Goal: Contribute content: Contribute content

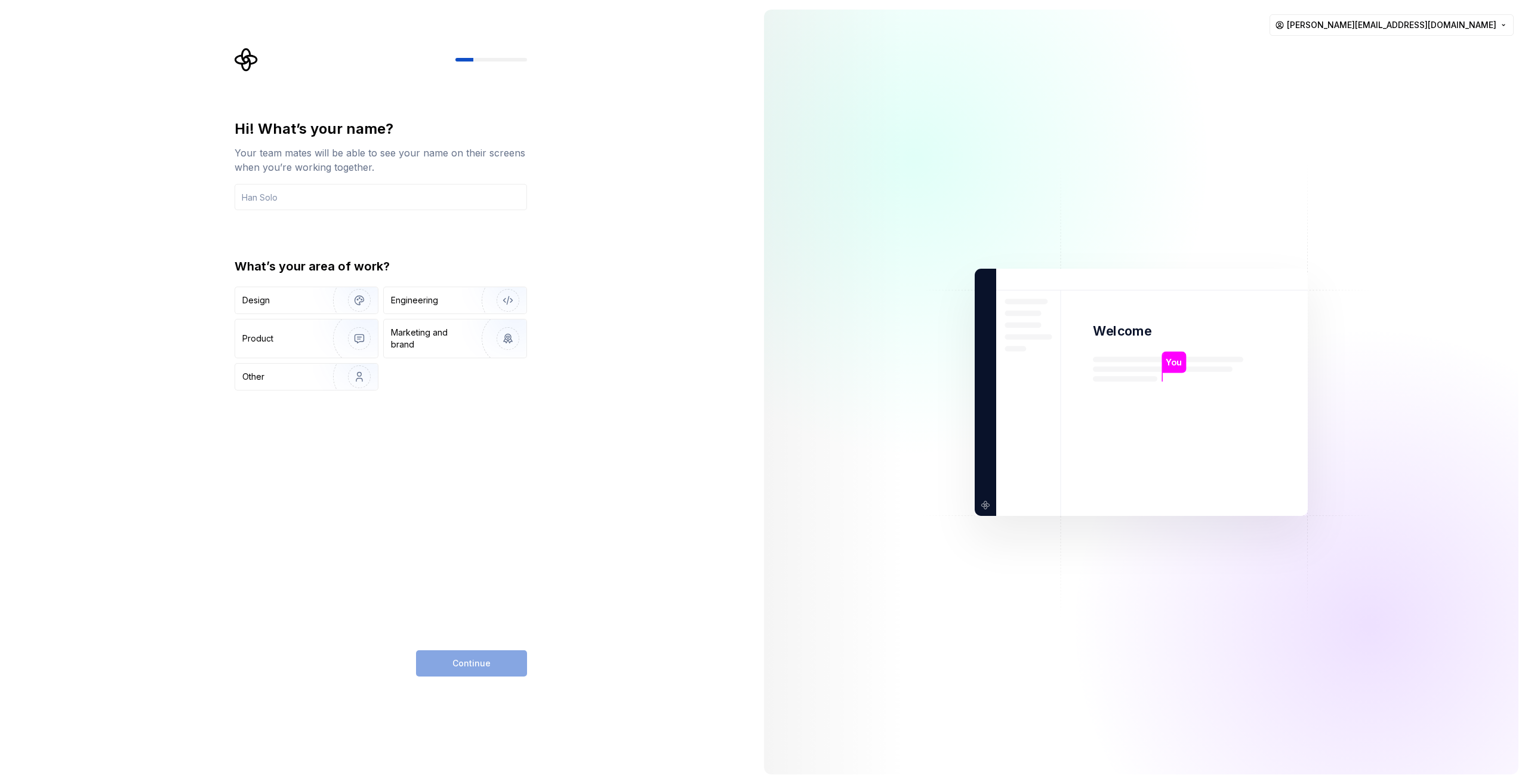
click at [749, 177] on div "Hi! What’s your name? Your team mates will be able to see your name on their sc…" at bounding box center [377, 392] width 754 height 784
click at [494, 657] on div "Continue" at bounding box center [471, 663] width 111 height 26
click at [292, 380] on div "Other" at bounding box center [277, 376] width 70 height 12
click at [477, 663] on div "Continue" at bounding box center [471, 663] width 111 height 26
click at [323, 189] on input "text" at bounding box center [380, 196] width 292 height 26
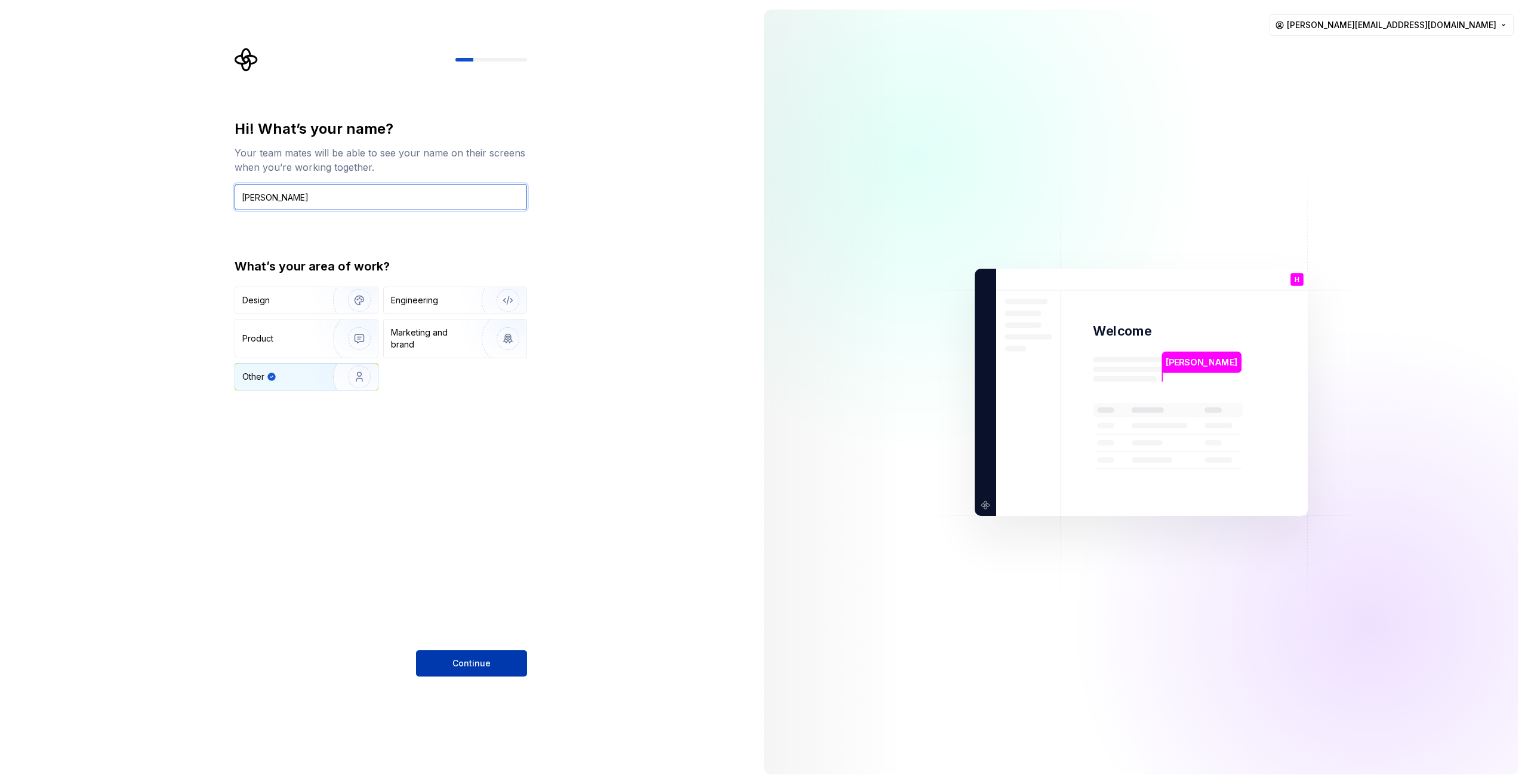
type input "[PERSON_NAME]"
click at [521, 654] on button "Continue" at bounding box center [471, 663] width 111 height 26
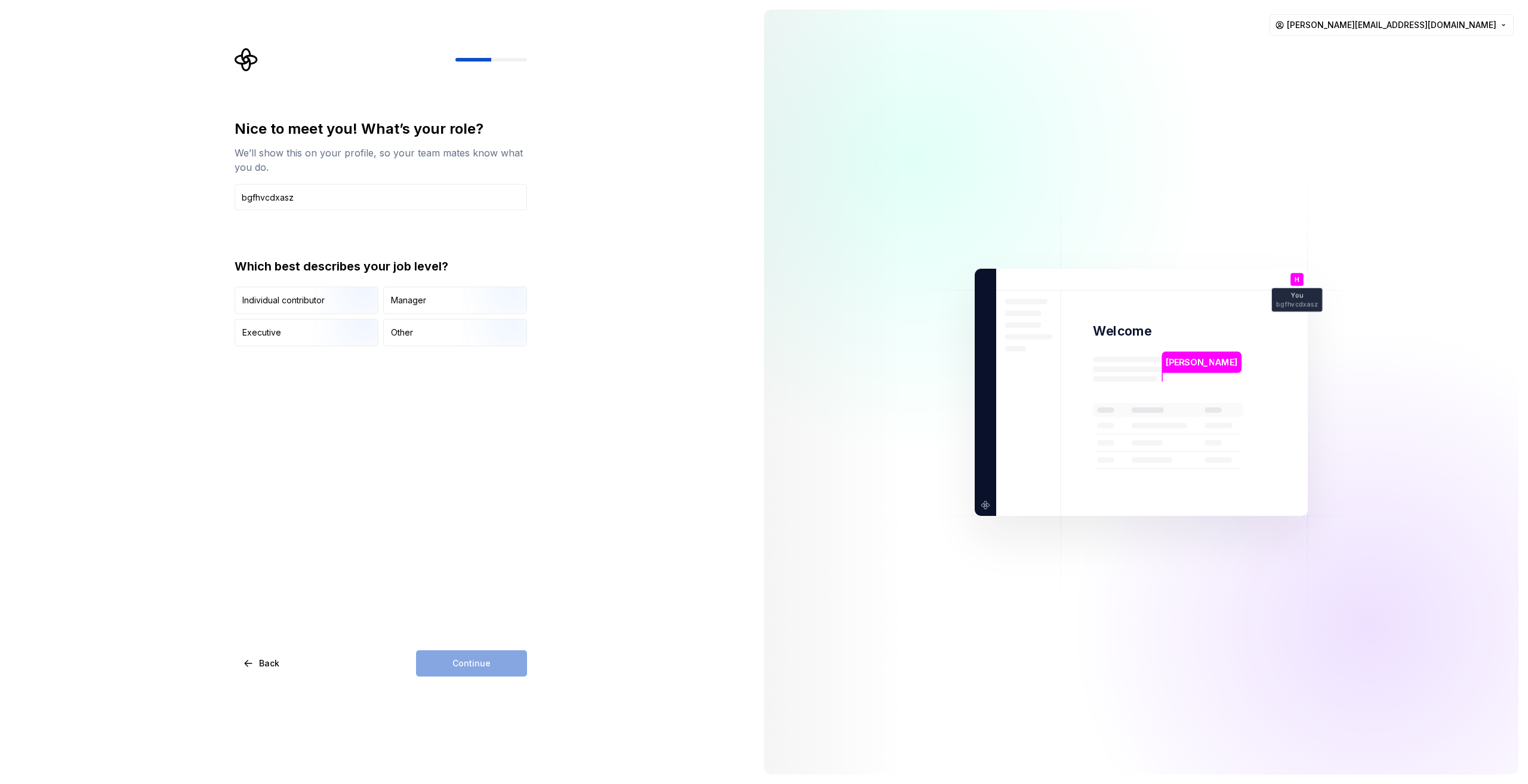
type input "bgfhvcdxasz"
click at [280, 286] on div "Which best describes your job level? Individual contributor Manager Executive O…" at bounding box center [380, 302] width 292 height 89
click at [292, 300] on div "Individual contributor" at bounding box center [283, 301] width 83 height 12
click at [466, 661] on span "Continue" at bounding box center [471, 663] width 38 height 12
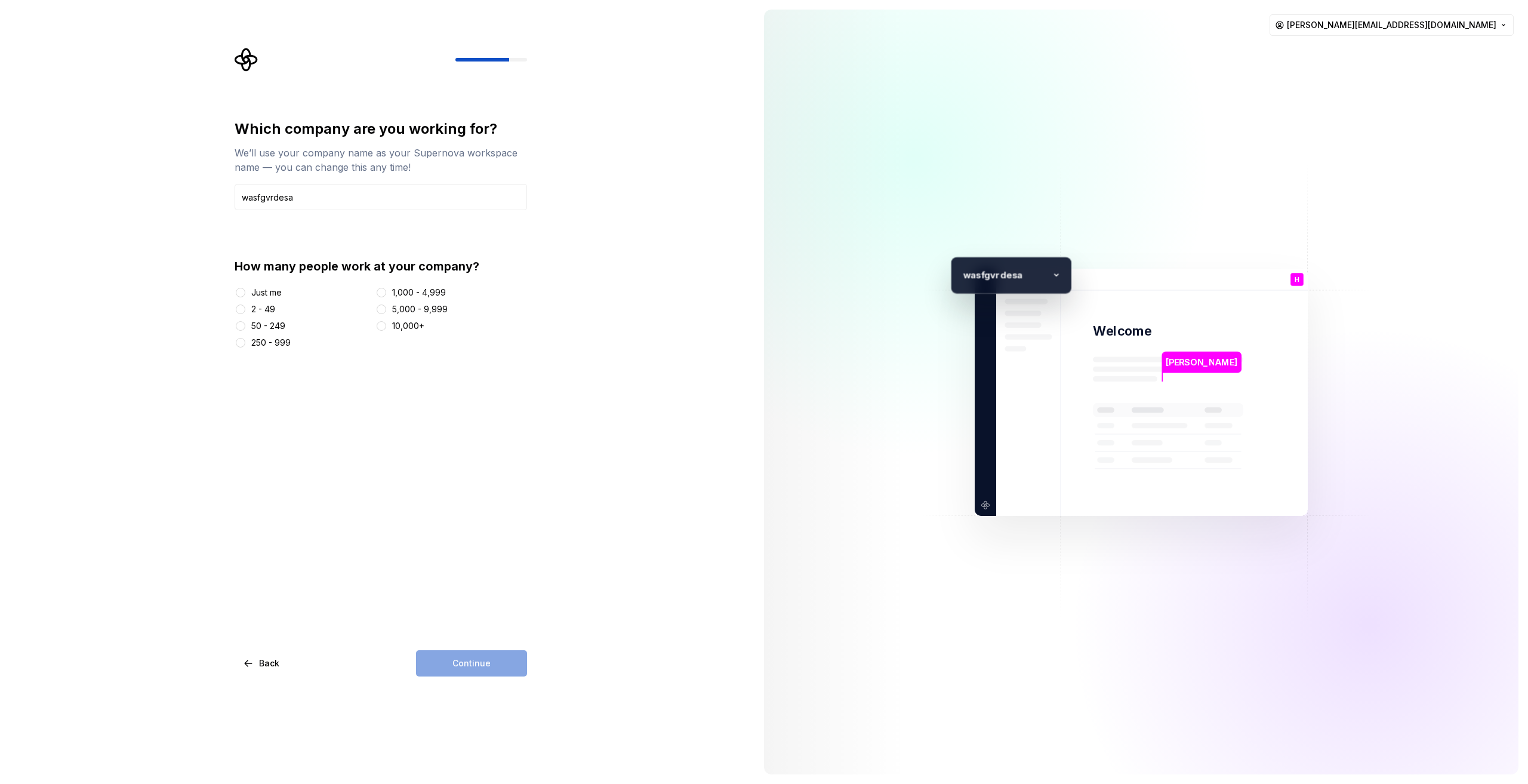
type input "wasfgvrdesa"
click at [249, 291] on div "Just me" at bounding box center [302, 292] width 136 height 12
click at [271, 286] on div "Just me" at bounding box center [266, 292] width 31 height 12
click at [245, 288] on button "Just me" at bounding box center [240, 292] width 10 height 10
click at [473, 643] on div "Which company are you working for? We’ll use your company name as your Supernov…" at bounding box center [380, 397] width 292 height 557
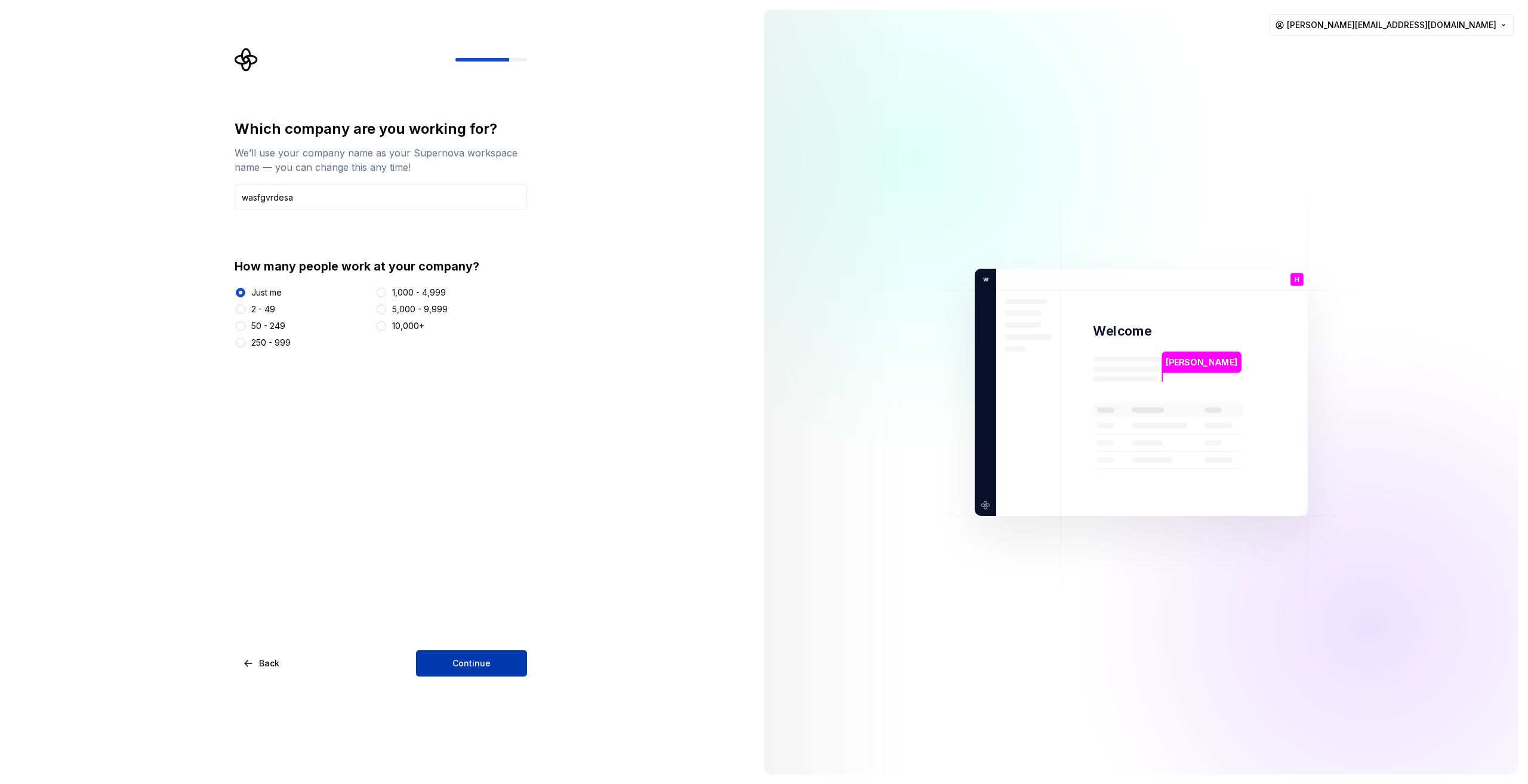
click at [474, 657] on span "Continue" at bounding box center [471, 663] width 38 height 12
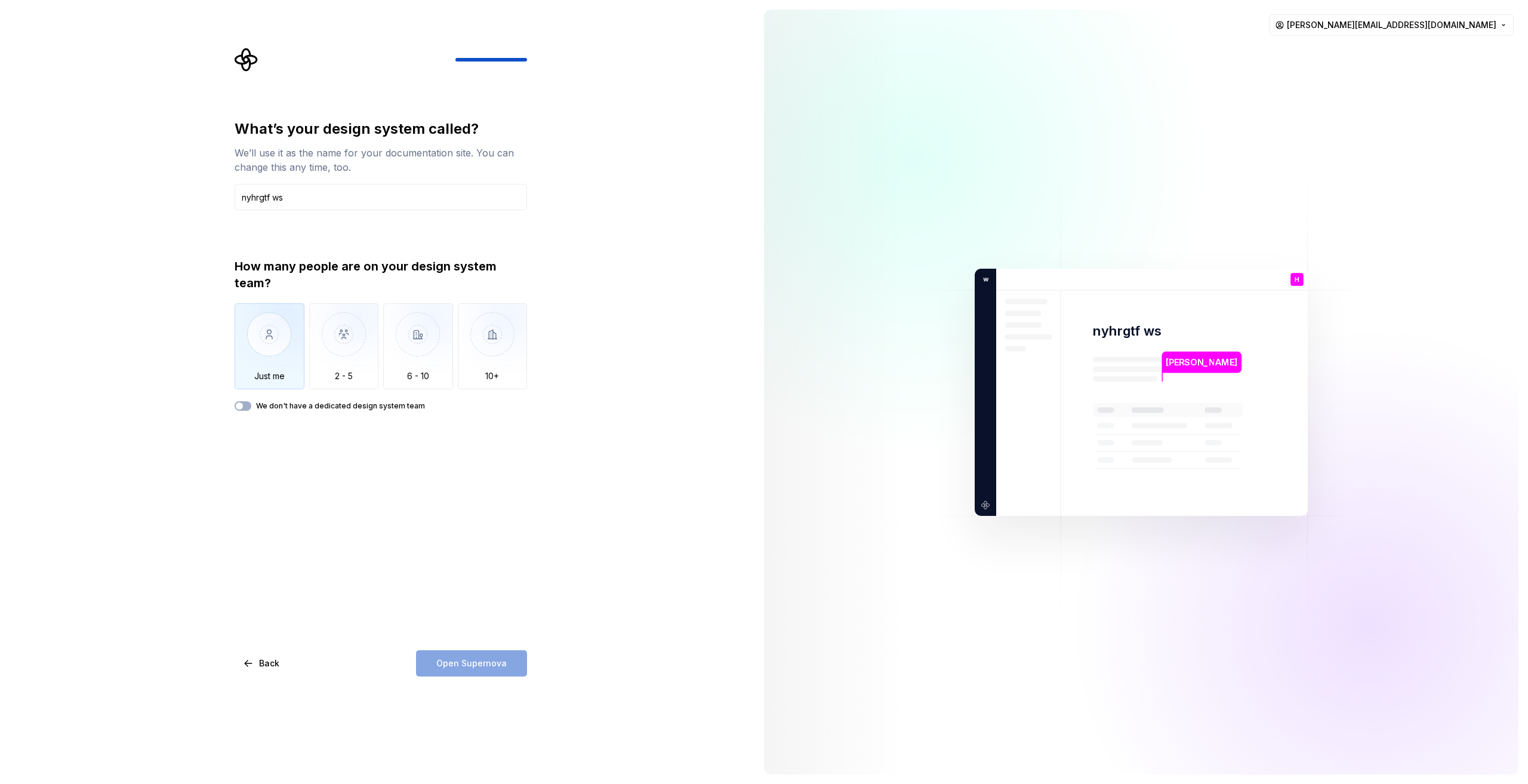
type input "nyhrgtf ws"
click at [292, 338] on img "button" at bounding box center [269, 344] width 70 height 80
click at [467, 660] on span "Open Supernova" at bounding box center [472, 663] width 71 height 12
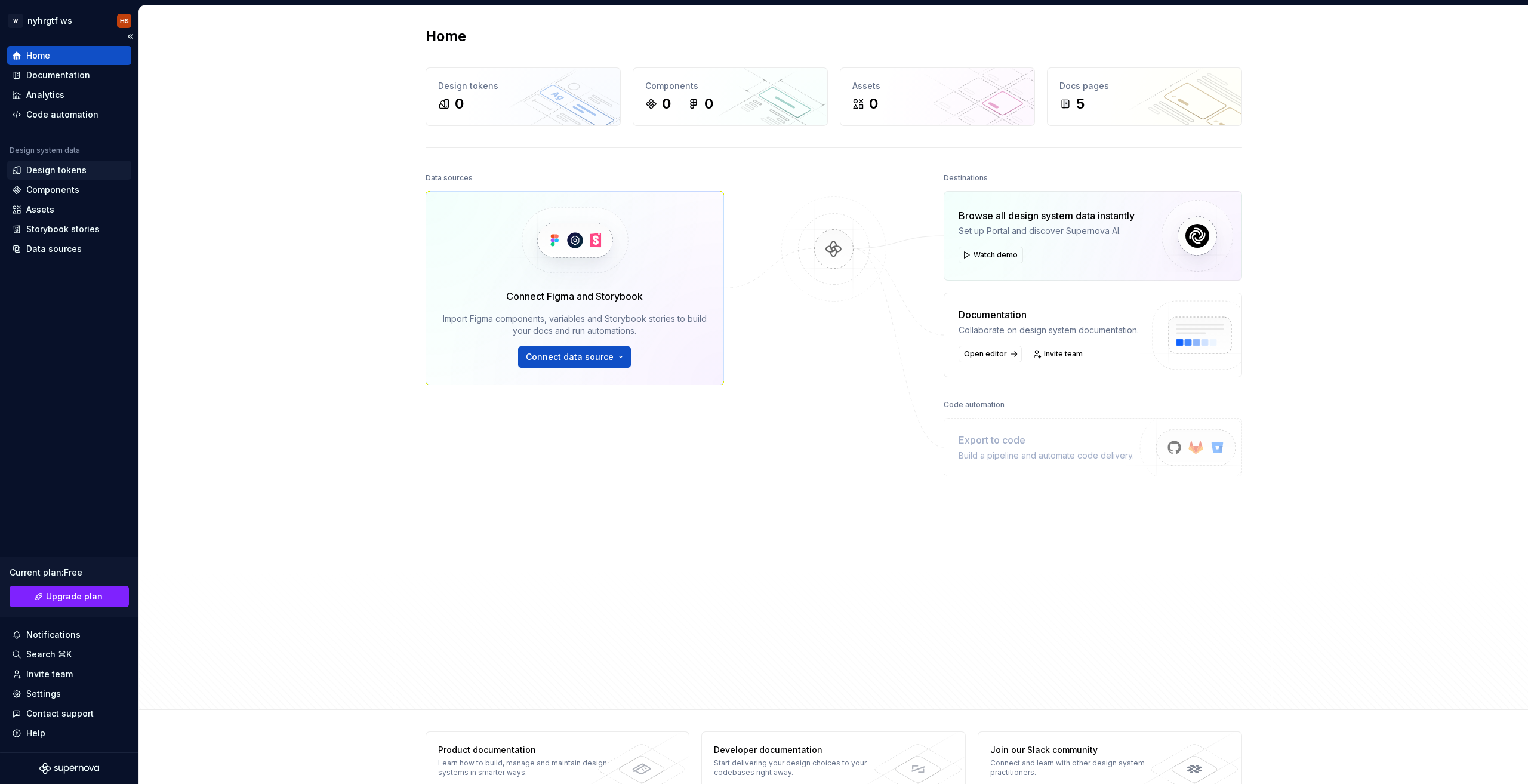
click at [73, 158] on div "Design system data" at bounding box center [69, 152] width 124 height 14
click at [72, 165] on div "Design tokens" at bounding box center [56, 170] width 60 height 12
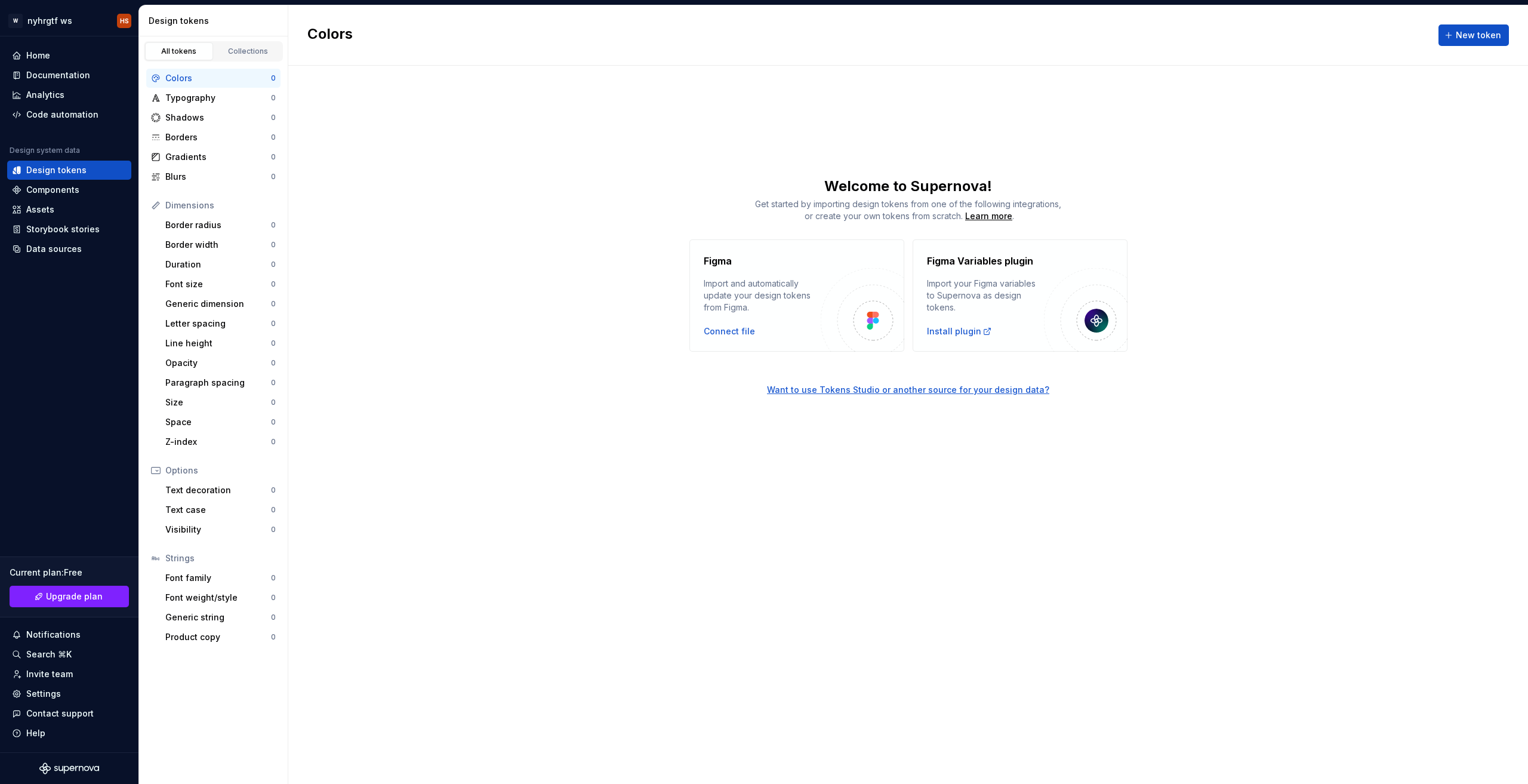
click at [216, 83] on div "Colors" at bounding box center [218, 78] width 106 height 12
click at [1453, 33] on button "New token" at bounding box center [1474, 35] width 71 height 22
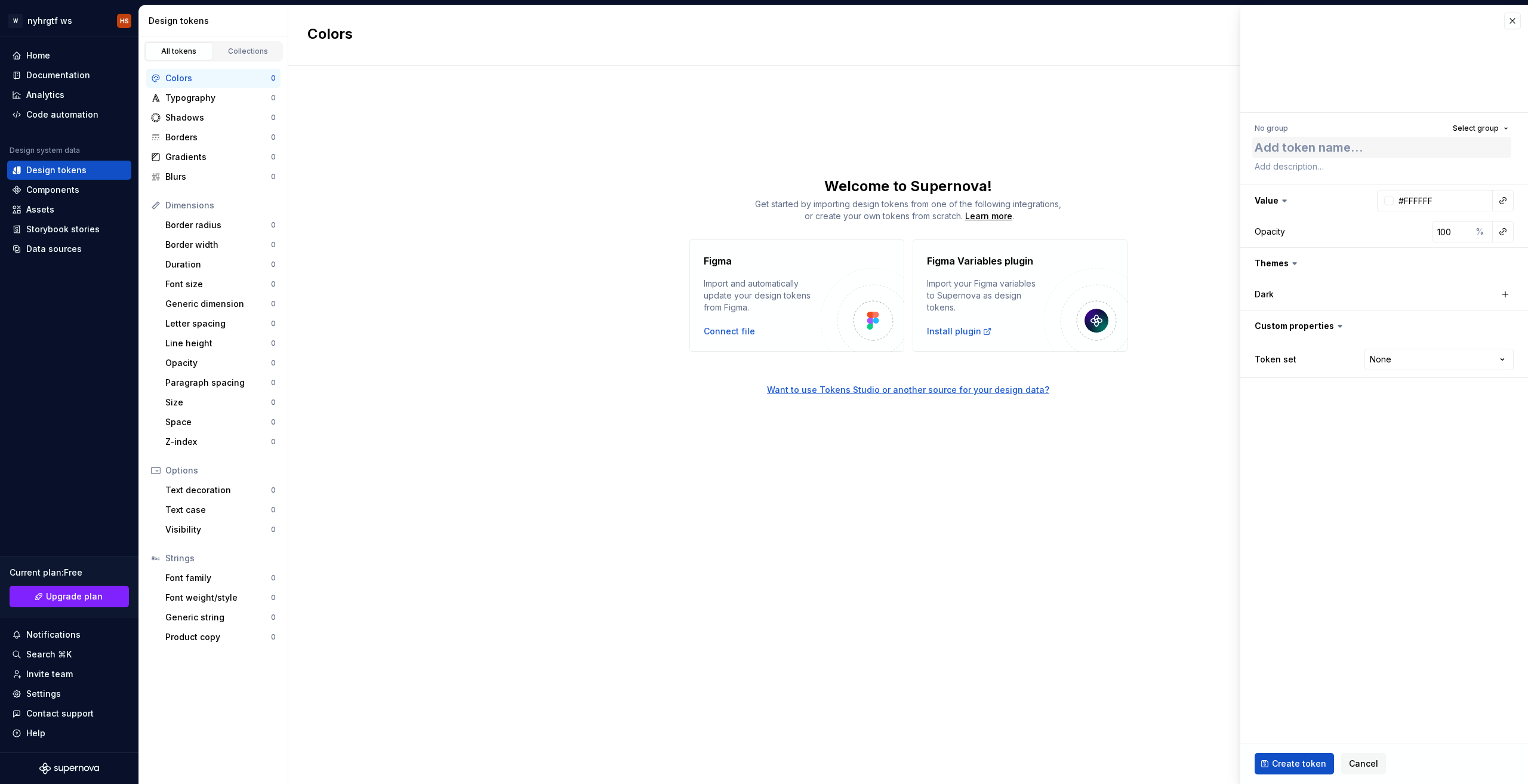
click at [1355, 144] on textarea at bounding box center [1382, 147] width 259 height 22
click at [1503, 121] on button "Select group" at bounding box center [1480, 128] width 66 height 16
click at [1398, 109] on div at bounding box center [1384, 59] width 288 height 107
click at [1436, 198] on input "#FFFFFF" at bounding box center [1443, 200] width 99 height 22
type textarea "*"
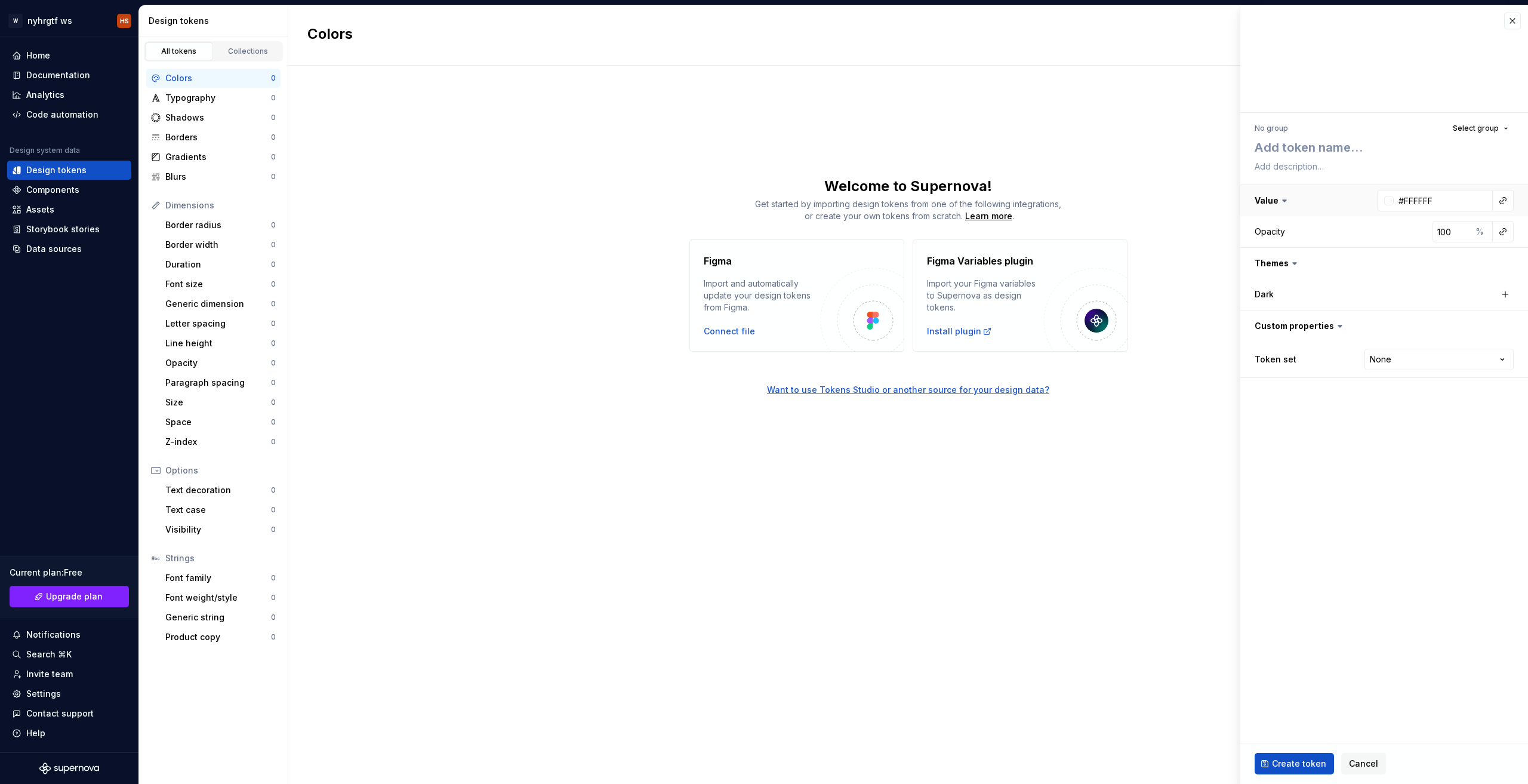
click at [1269, 198] on button "button" at bounding box center [1384, 201] width 288 height 31
click at [1280, 202] on button "button" at bounding box center [1384, 201] width 288 height 31
click at [1361, 144] on textarea at bounding box center [1382, 147] width 259 height 22
type textarea "P"
type textarea "*"
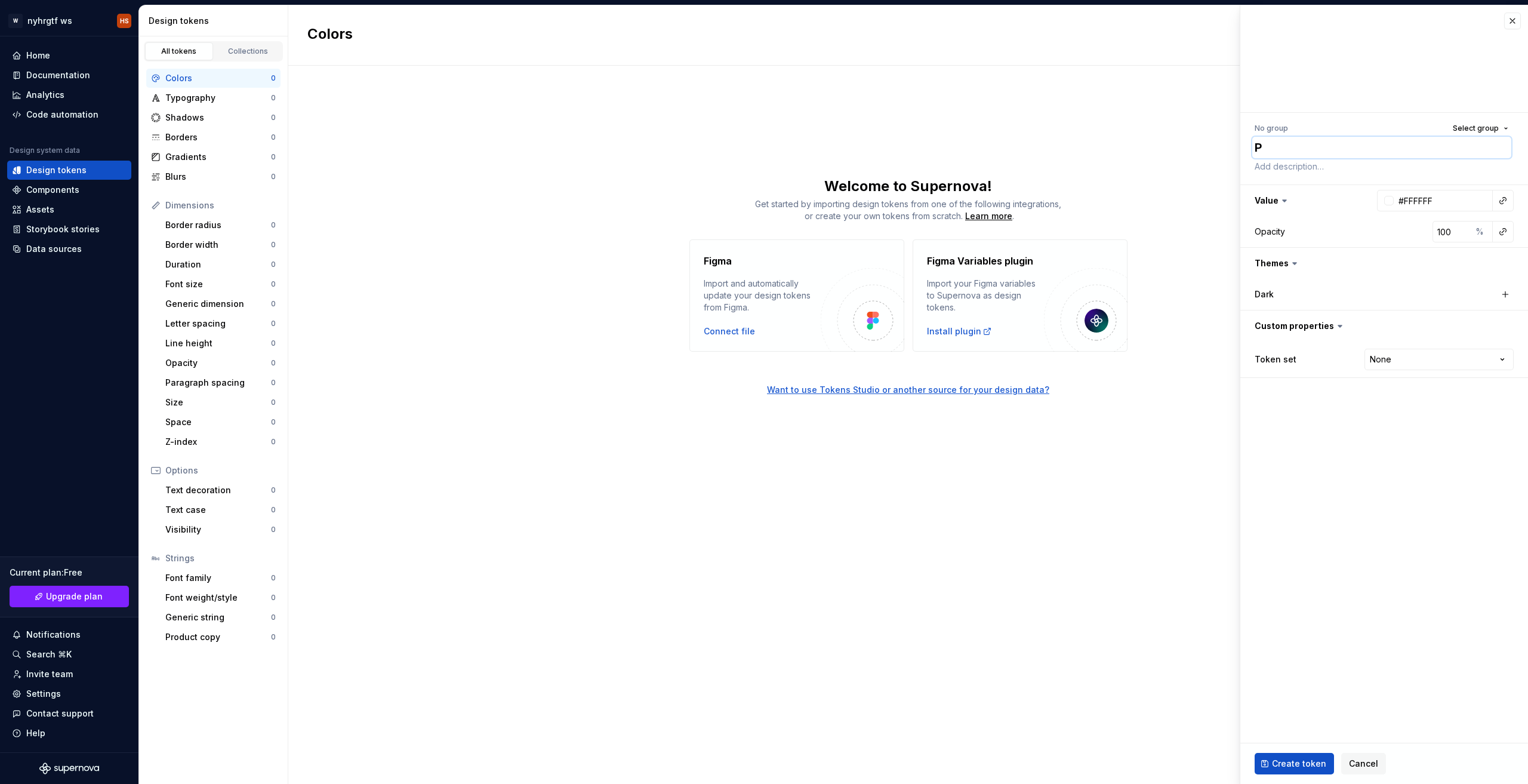
type textarea "Pr"
type textarea "*"
type textarea "Pri"
type textarea "*"
type textarea "Prim"
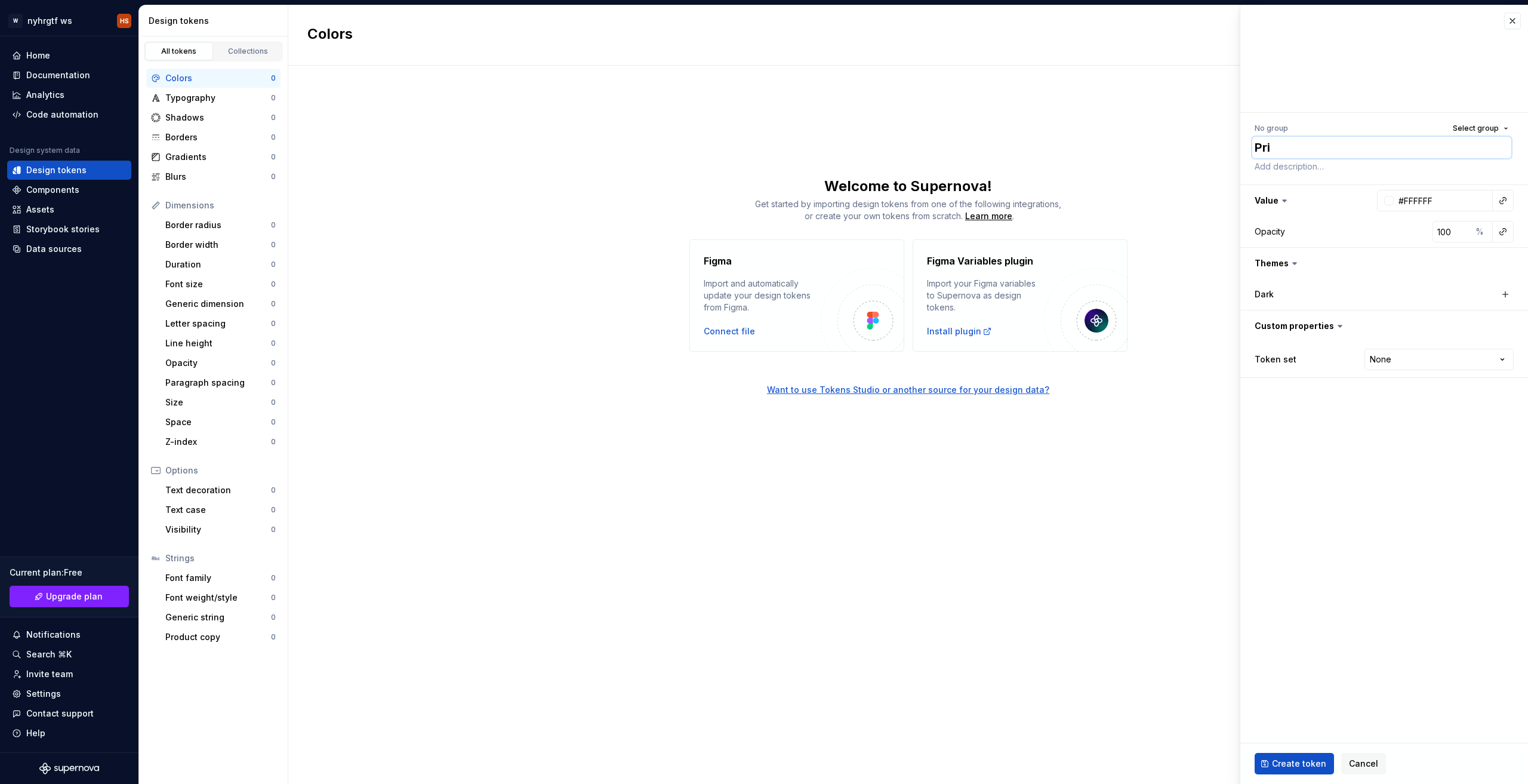
type textarea "*"
type textarea "Prima"
type textarea "*"
type textarea "Primar"
type textarea "*"
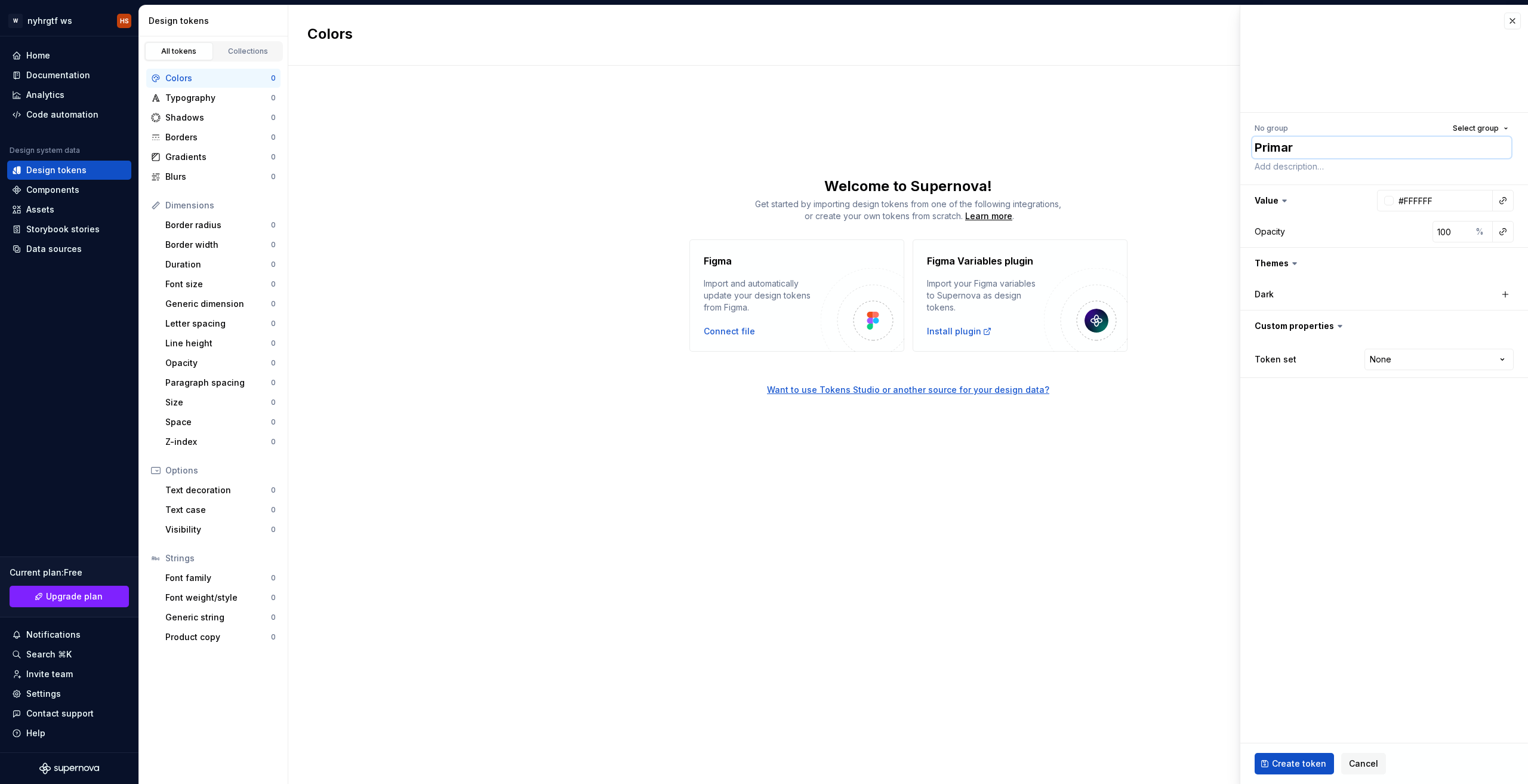
type textarea "Primart"
type textarea "*"
type textarea "Primar"
type textarea "*"
type textarea "Primary"
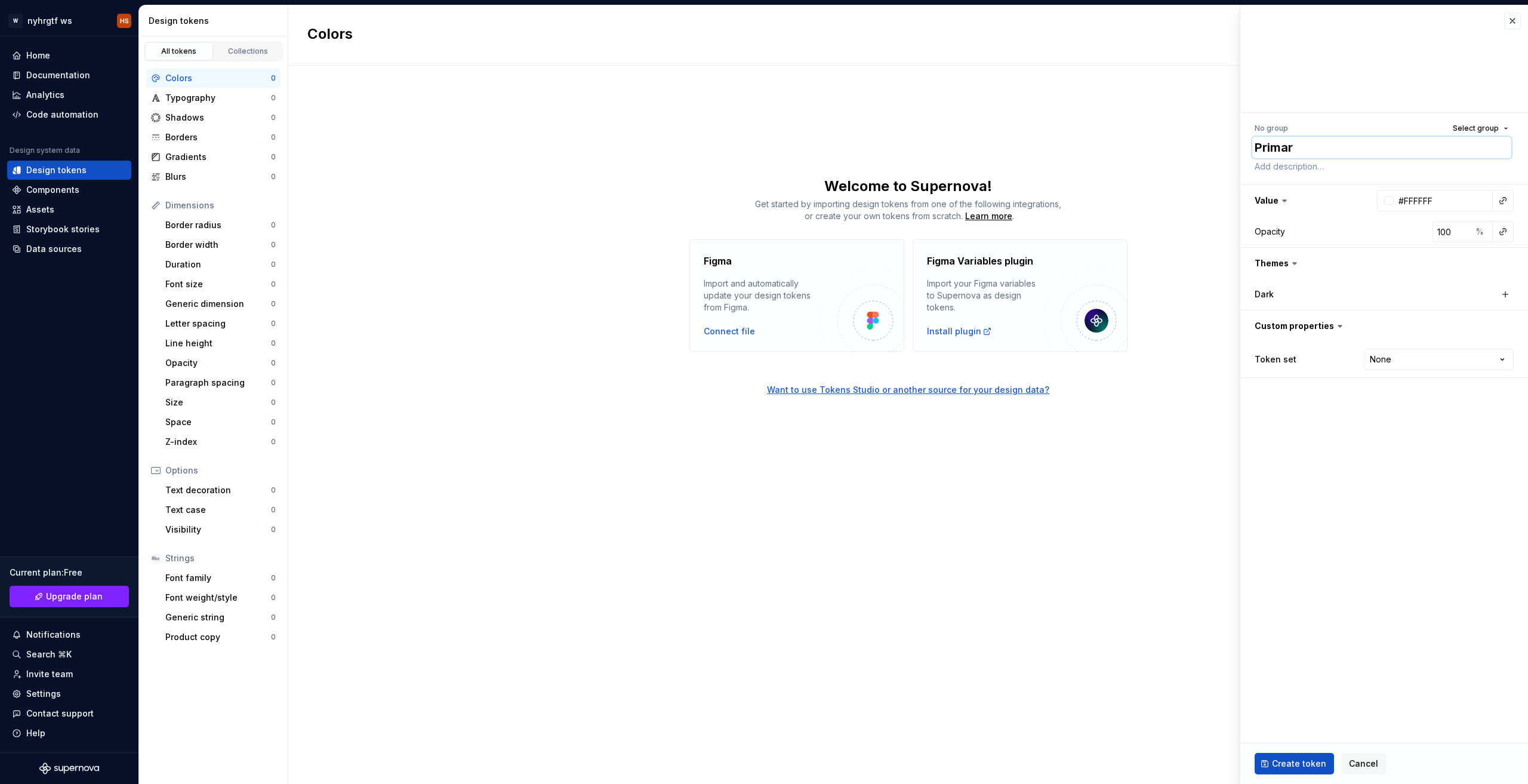
type textarea "*"
type textarea "Primary"
click at [1427, 200] on input "#FFFFFF" at bounding box center [1443, 200] width 99 height 22
paste input "6C5CE7"
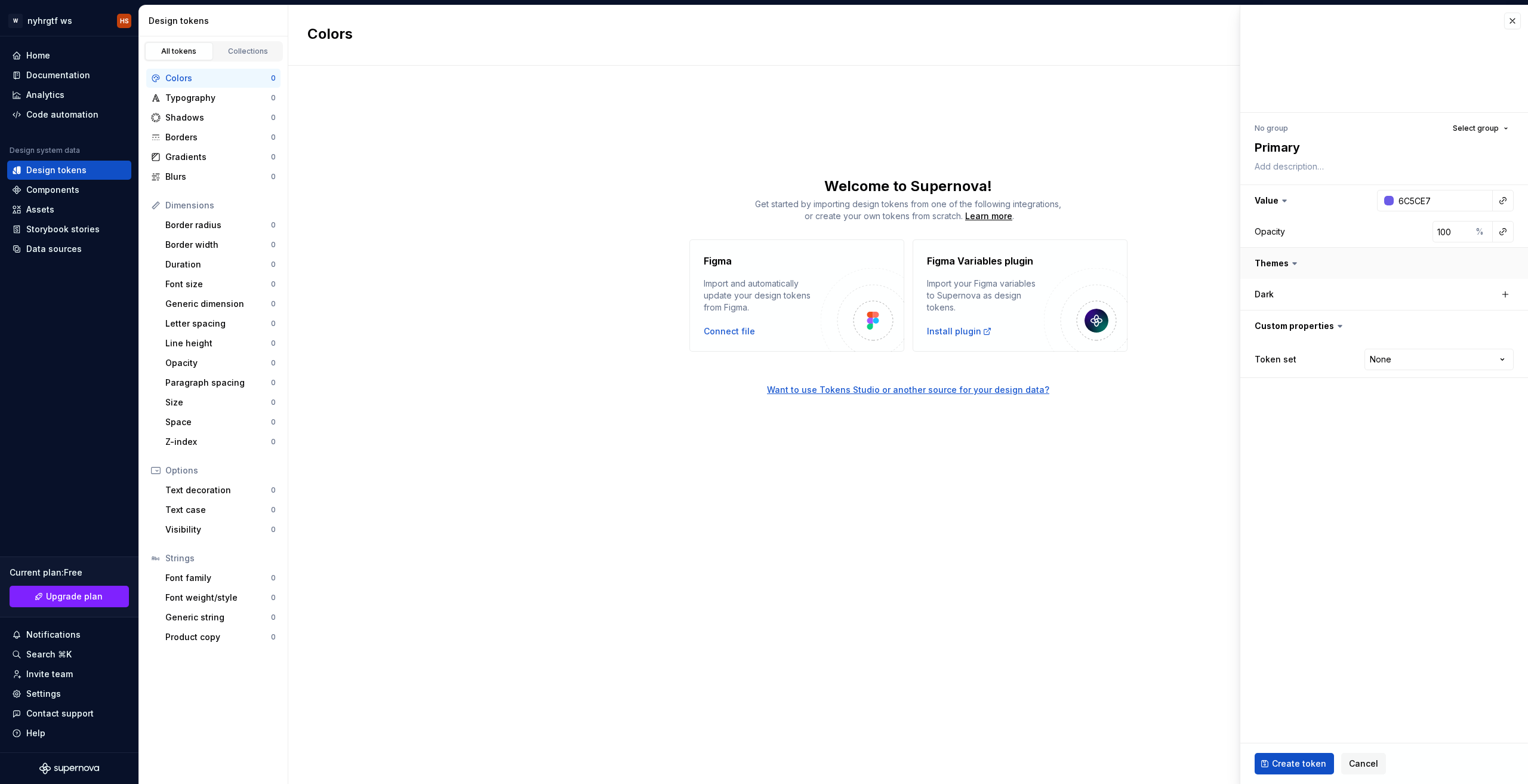
type input "#6C5CE7"
click at [1343, 270] on button "button" at bounding box center [1384, 263] width 288 height 31
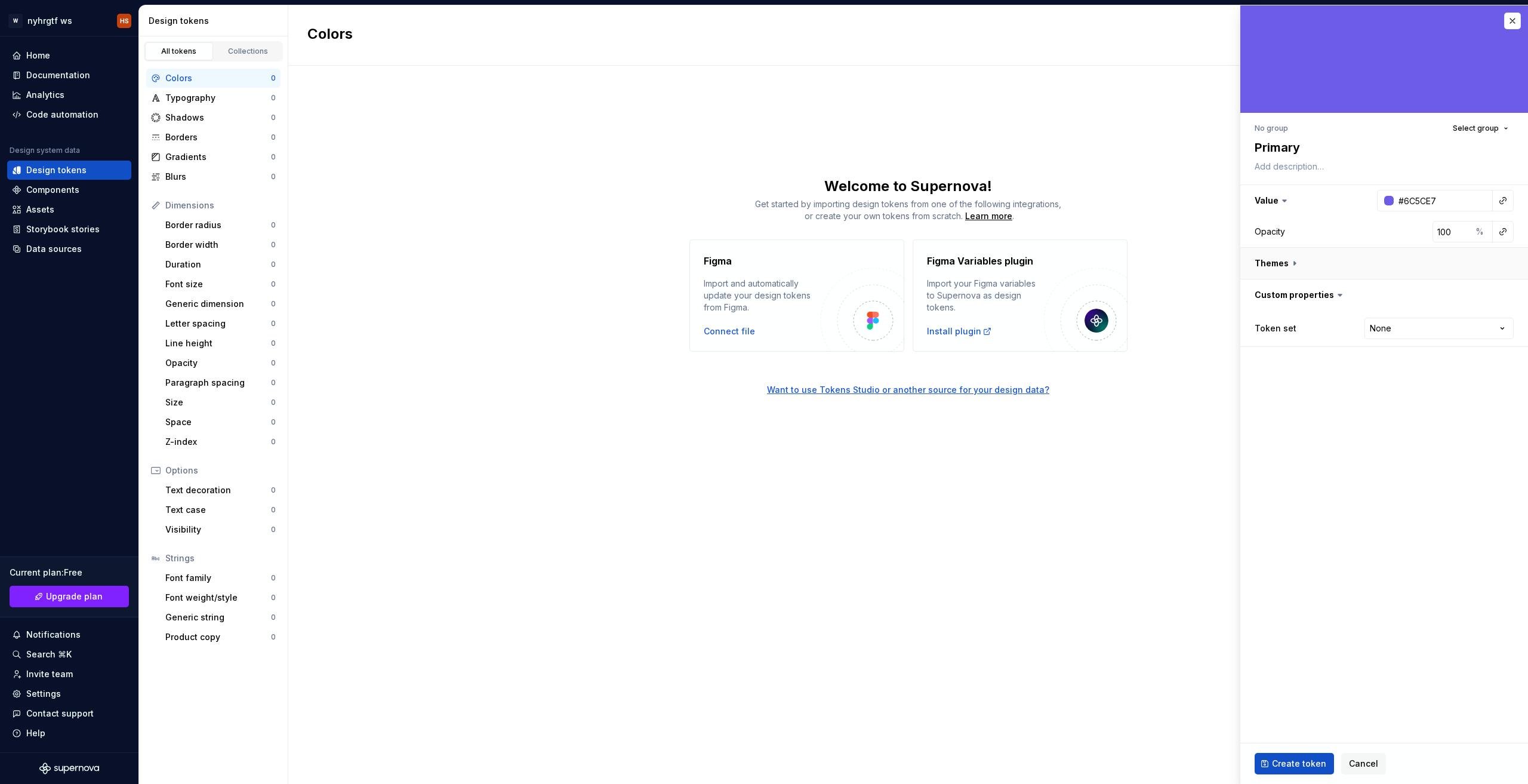
click at [1343, 271] on button "button" at bounding box center [1384, 263] width 288 height 31
type textarea "*"
click at [1388, 292] on div "Dark" at bounding box center [1384, 294] width 259 height 16
click at [1426, 361] on html "W nyhrgtf ws HS Home Documentation Analytics Code automation Design system data…" at bounding box center [764, 392] width 1528 height 784
select select "**********"
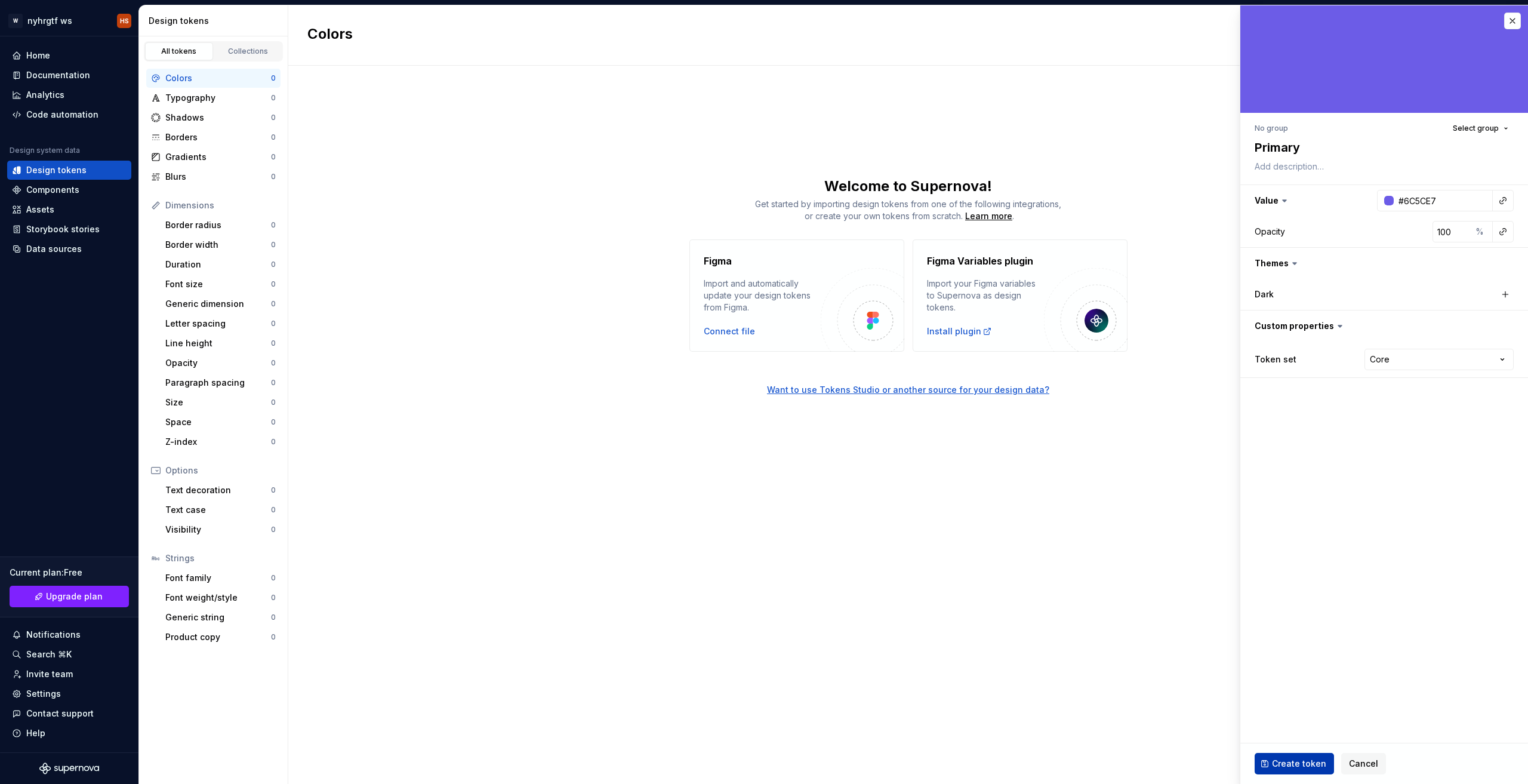
click at [1283, 761] on span "Create token" at bounding box center [1299, 763] width 54 height 12
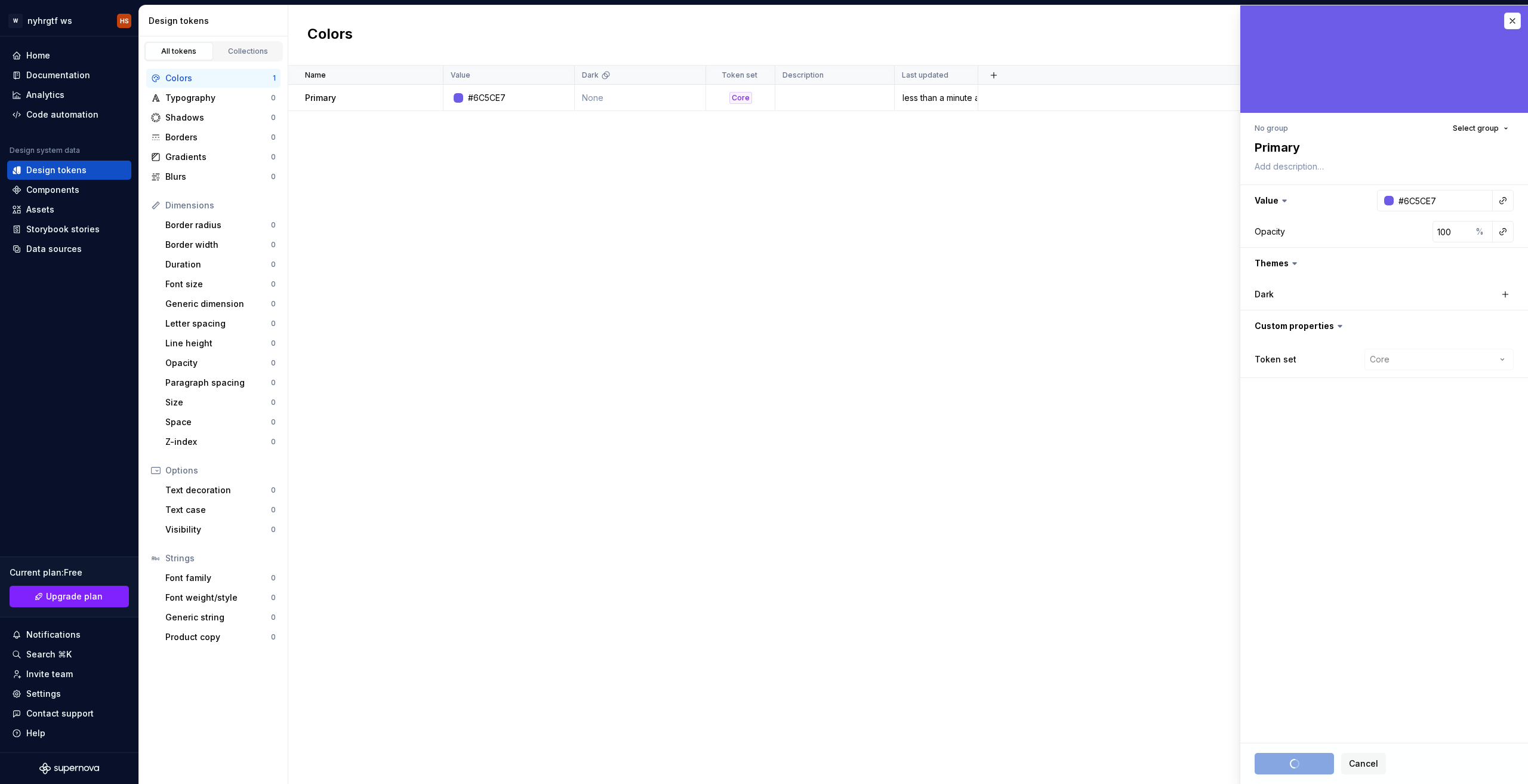
type textarea "*"
type input "#FFFFFF"
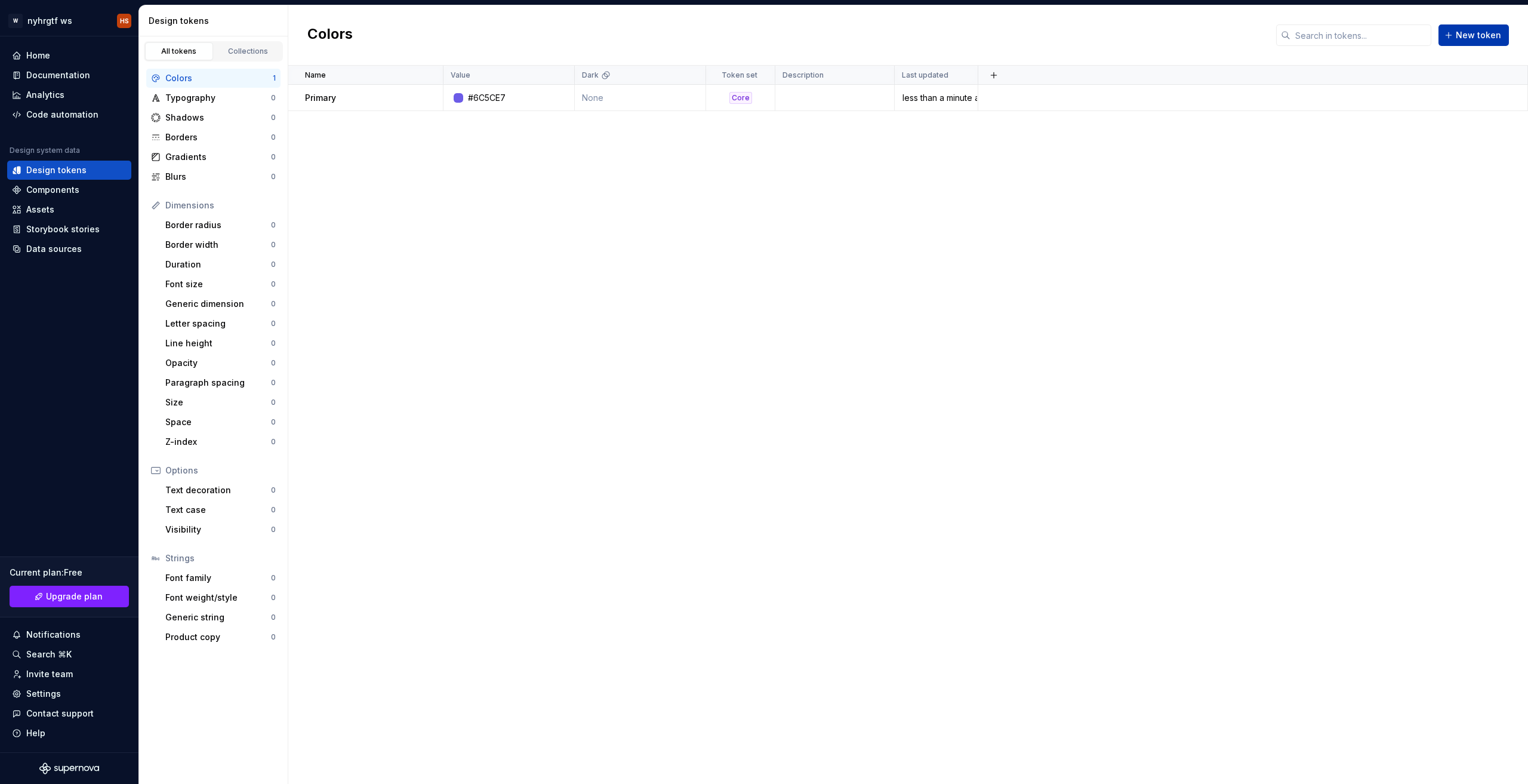
click at [1466, 38] on span "New token" at bounding box center [1478, 35] width 45 height 12
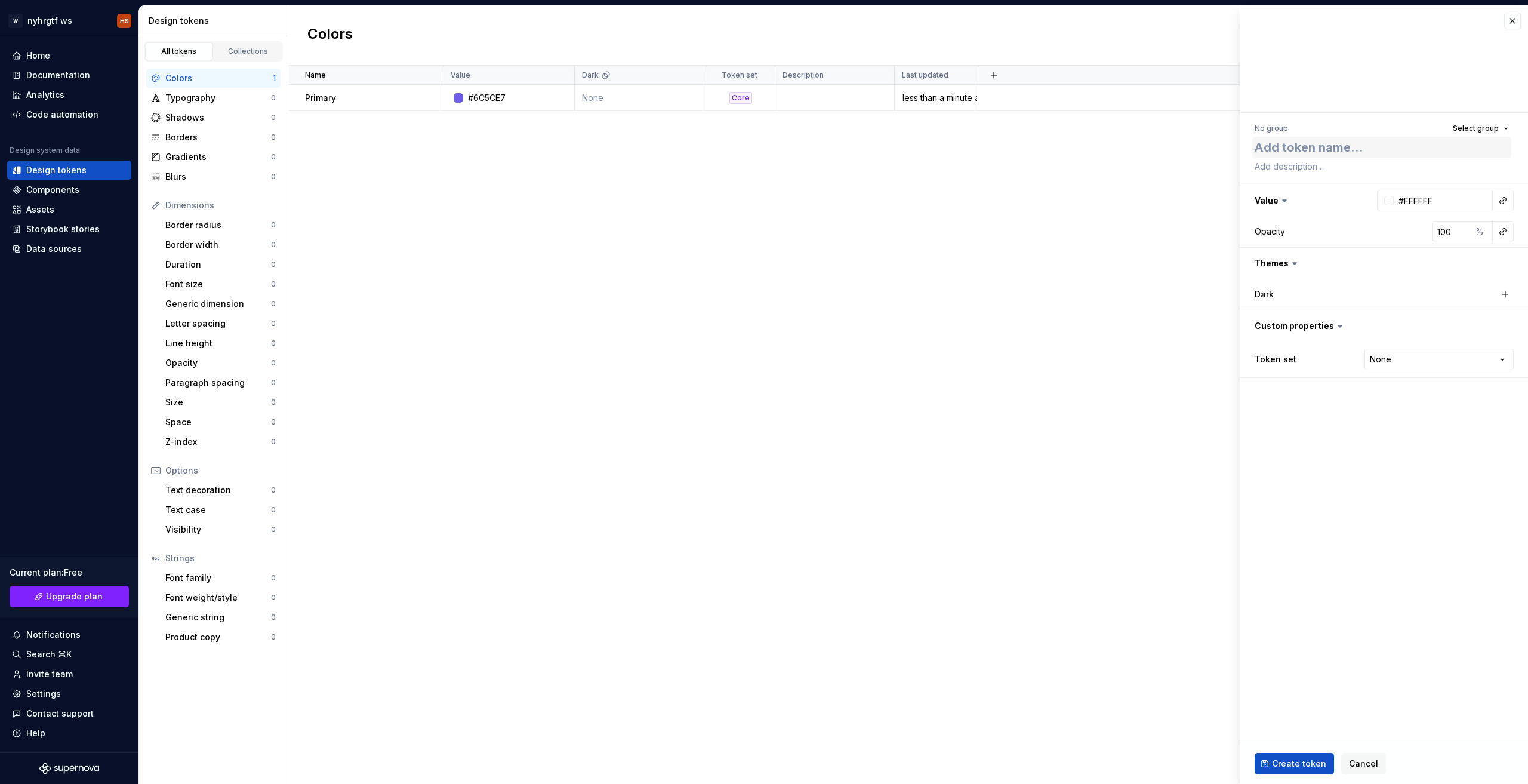
type textarea "*"
type textarea "S"
type textarea "*"
type textarea "Se"
type textarea "*"
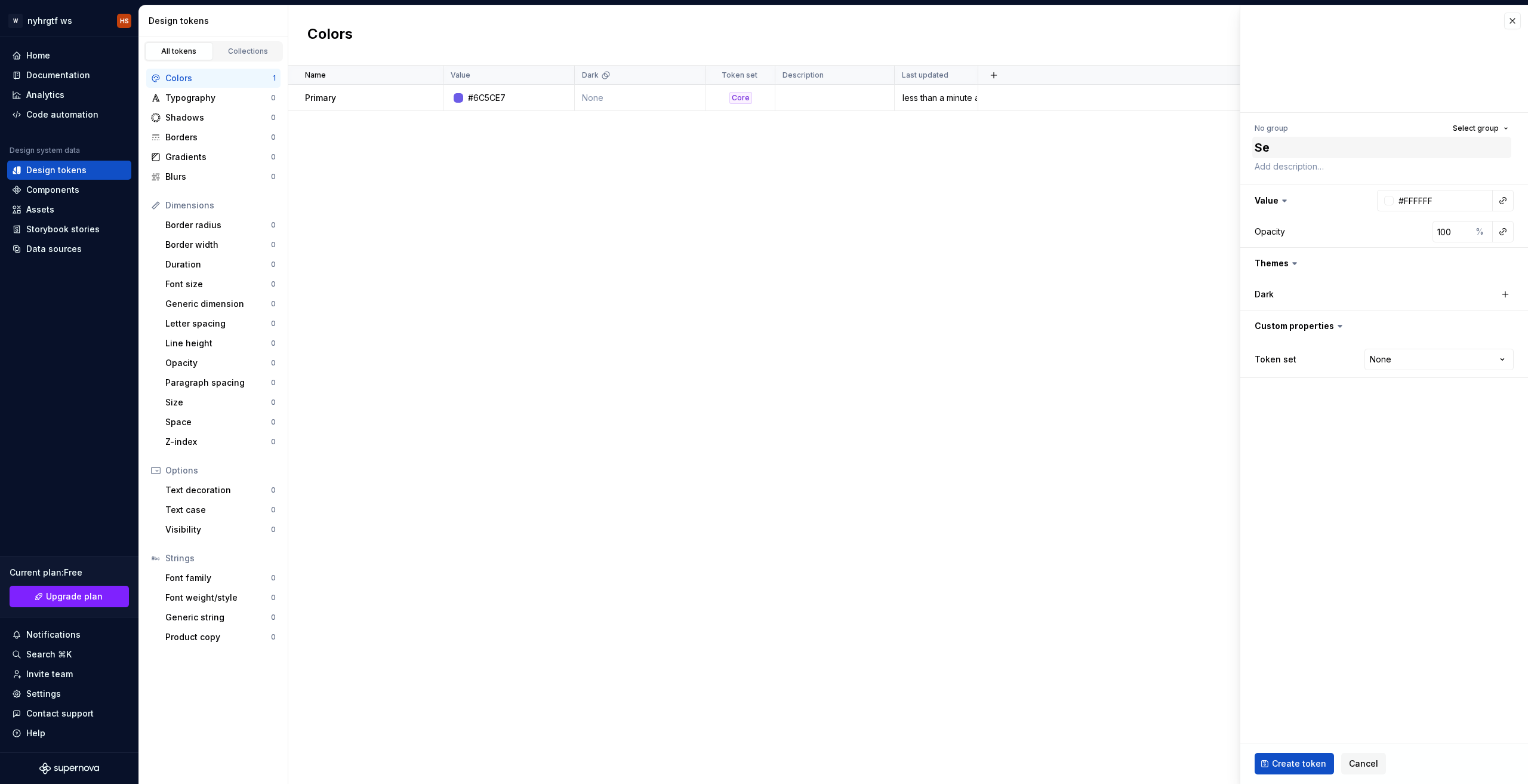
type textarea "Sec"
type textarea "*"
type textarea "Seco"
type textarea "*"
type textarea "Secon"
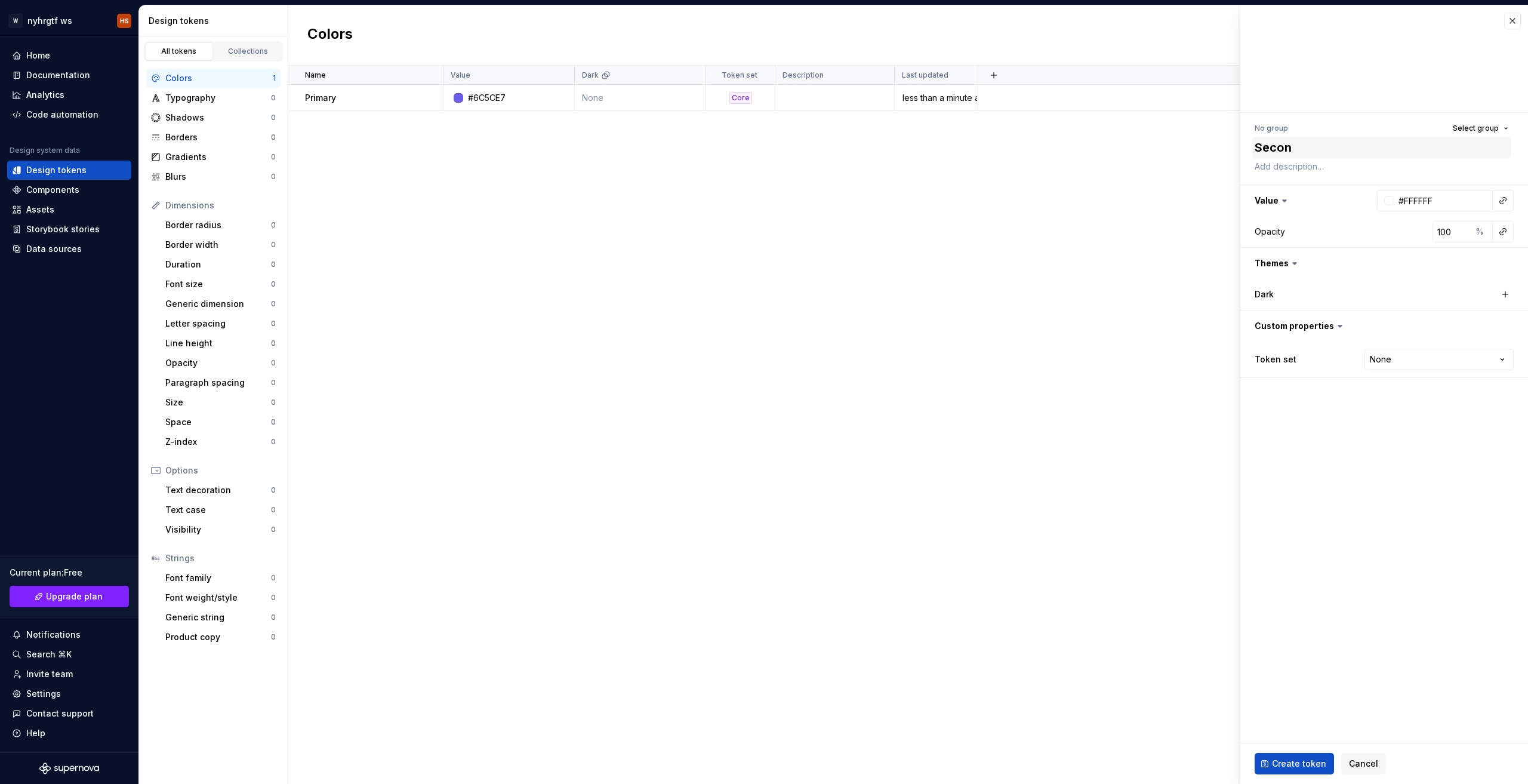
type textarea "*"
type textarea "Second"
type textarea "*"
type textarea "Seconda"
type textarea "*"
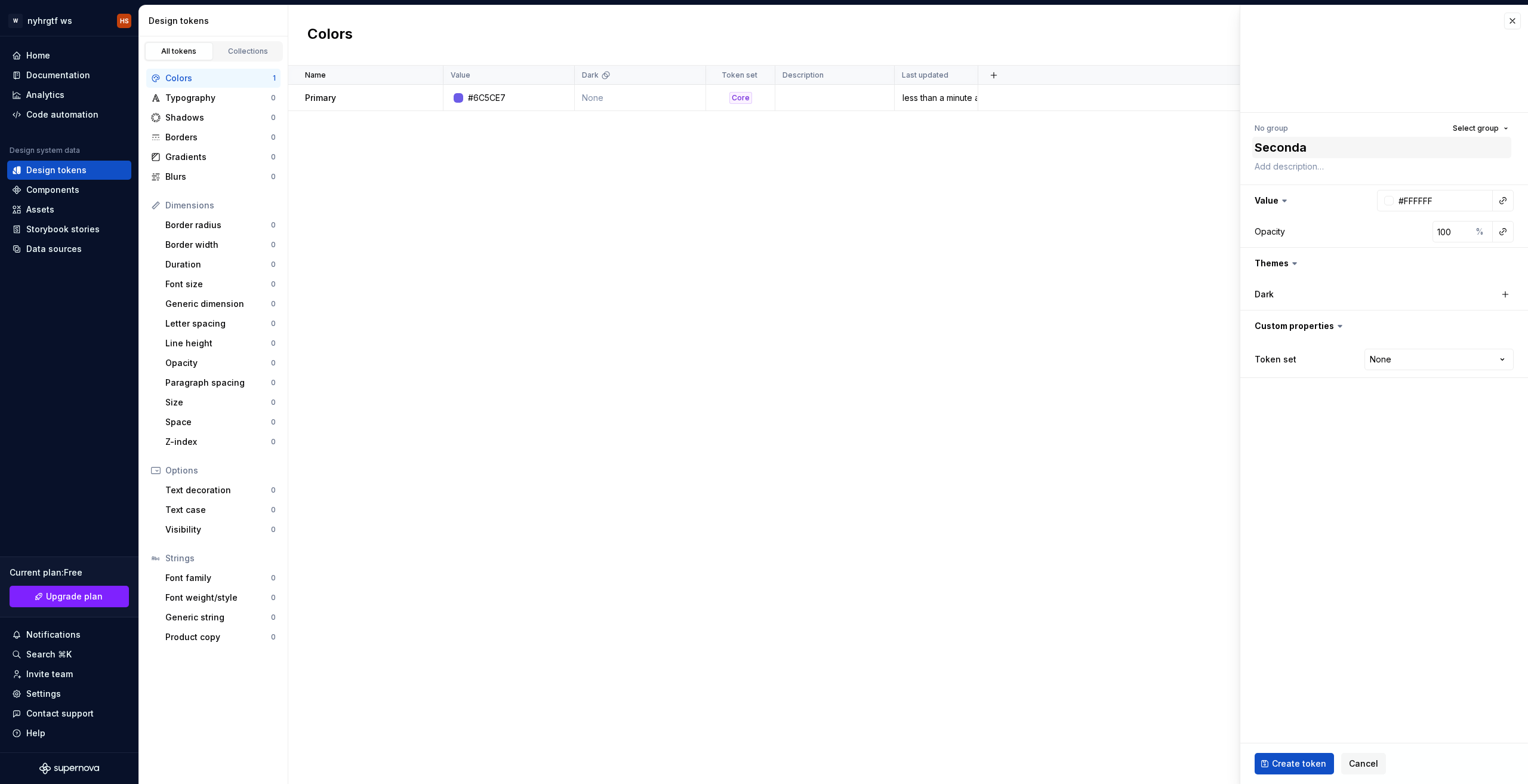
type textarea "Secondar"
type textarea "*"
type textarea "Secondary"
click at [1445, 197] on input "#FFFFFF" at bounding box center [1443, 200] width 99 height 22
click at [1445, 198] on input "#FFFFFF" at bounding box center [1443, 200] width 99 height 22
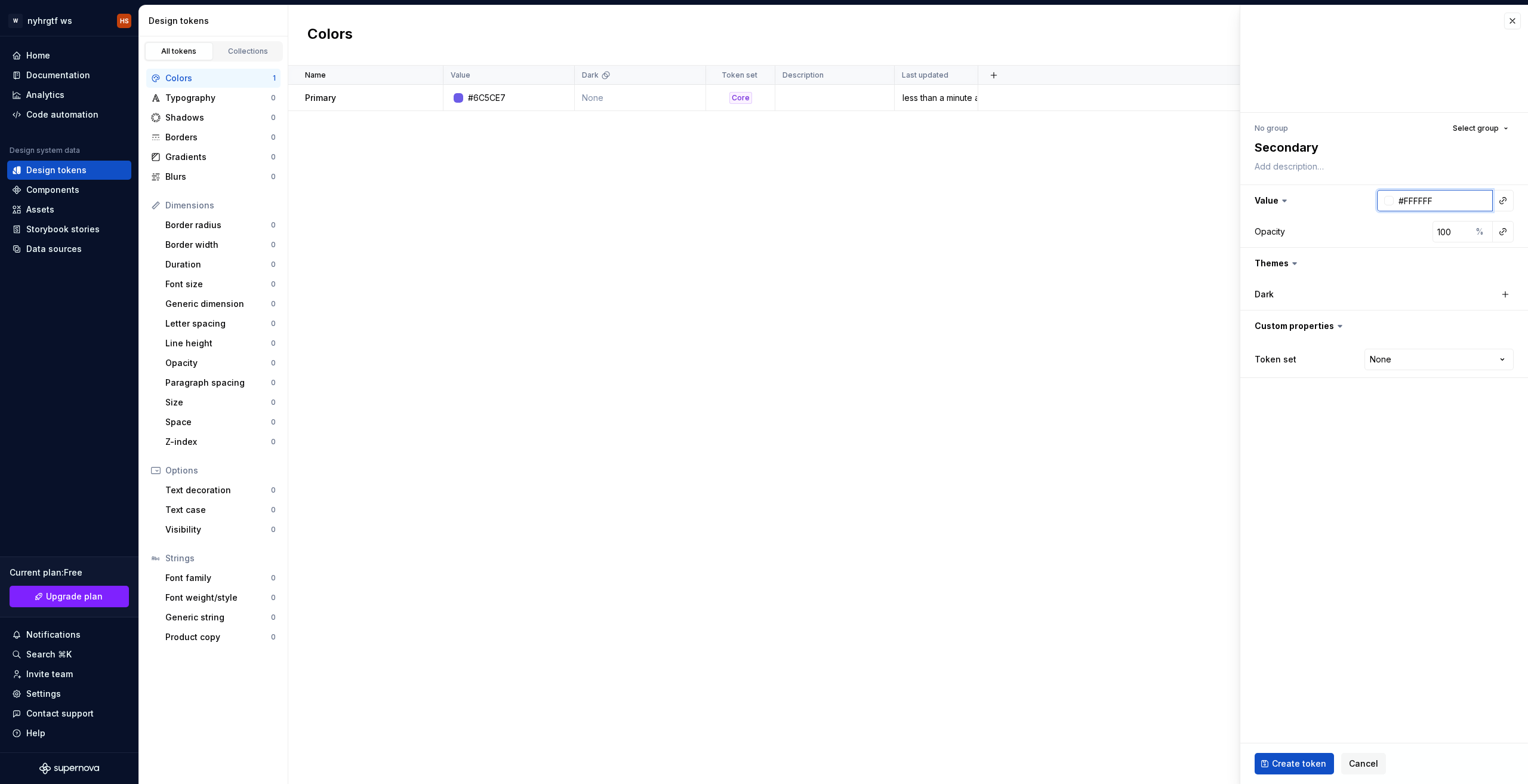
paste input "E84393"
type input "E84393"
type textarea "*"
type input "#E84393"
click at [1291, 757] on span "Create token" at bounding box center [1299, 763] width 54 height 12
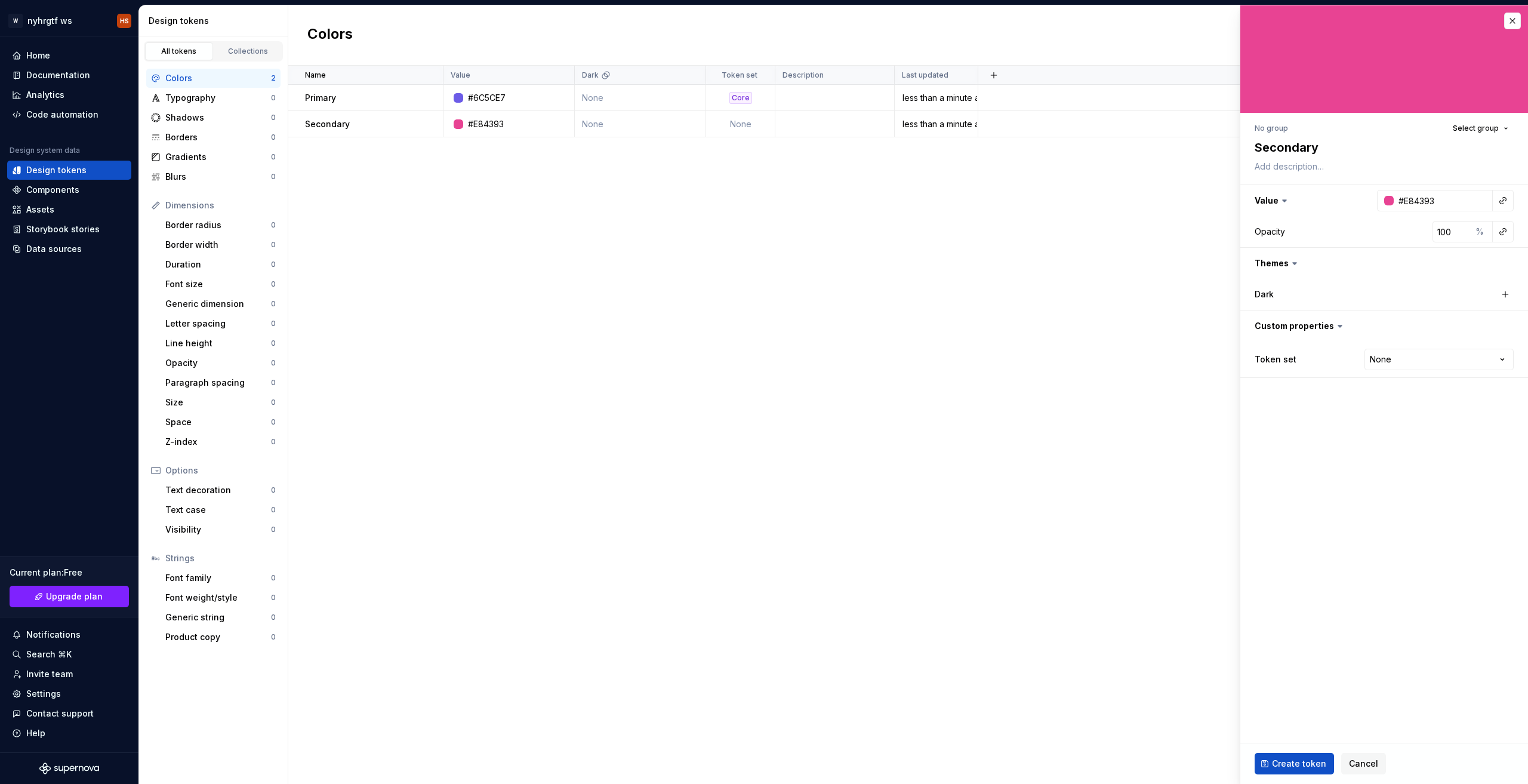
type textarea "*"
type input "#FFFFFF"
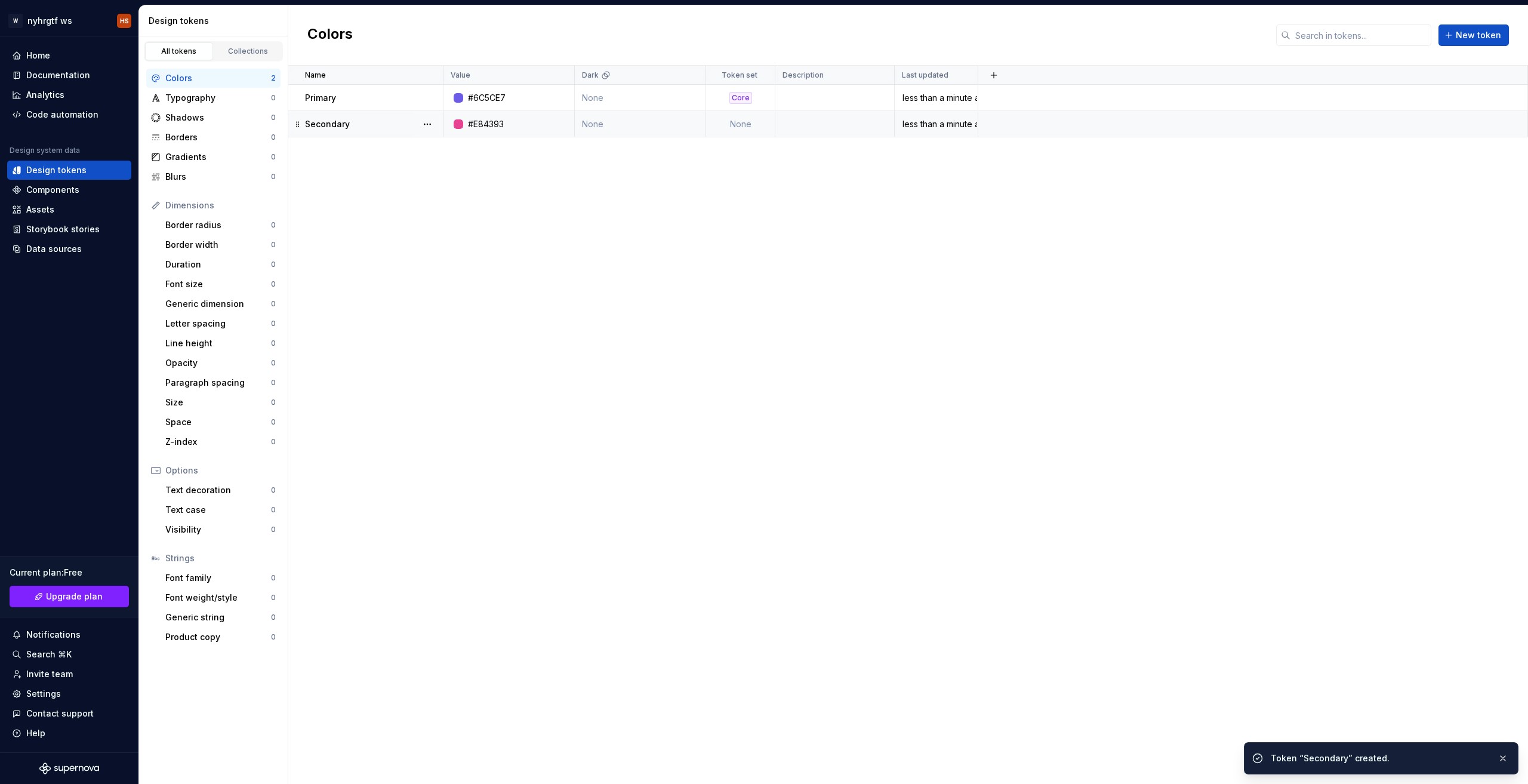
click at [672, 125] on td "None" at bounding box center [641, 123] width 132 height 26
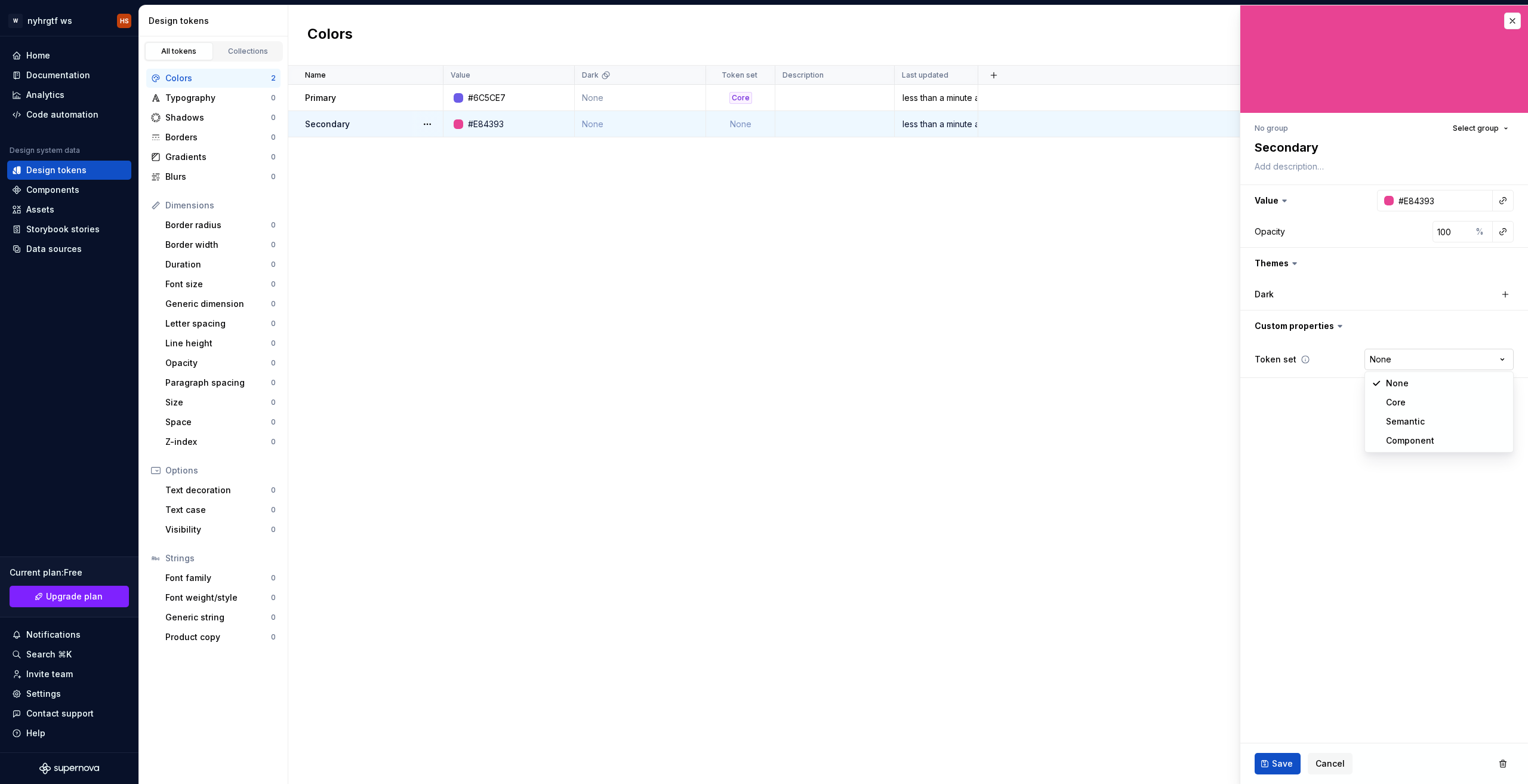
click at [1428, 352] on html "W nyhrgtf ws HS Home Documentation Analytics Code automation Design system data…" at bounding box center [764, 392] width 1528 height 784
type textarea "*"
select select "**********"
click at [941, 313] on div "Name Value Dark Token set Description Last updated Primary #6C5CE7 None Core le…" at bounding box center [908, 424] width 1240 height 718
click at [1123, 173] on div "Name Value Dark Token set Description Last updated Primary #6C5CE7 None Core le…" at bounding box center [908, 424] width 1240 height 718
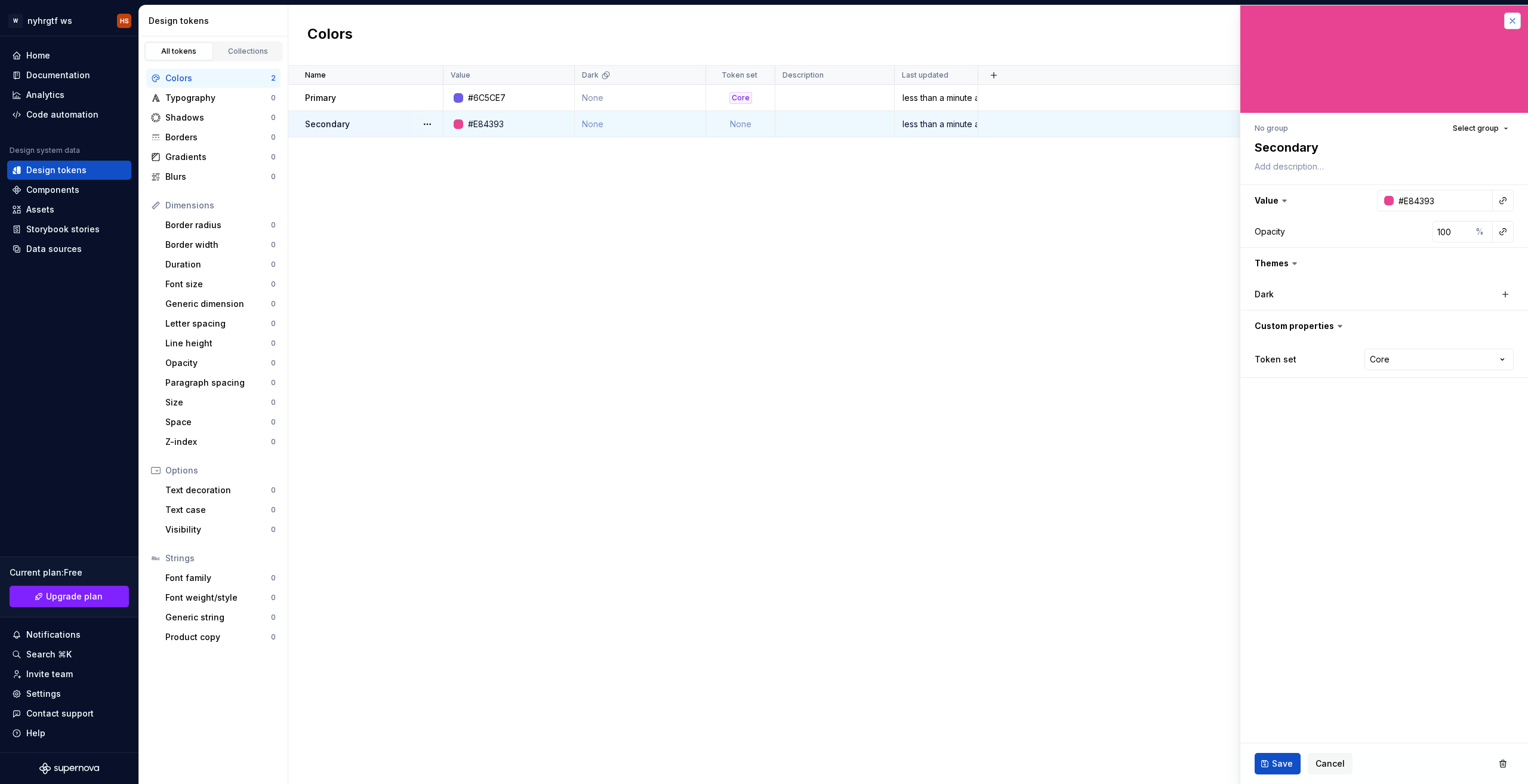
click at [1518, 16] on button "button" at bounding box center [1512, 21] width 16 height 16
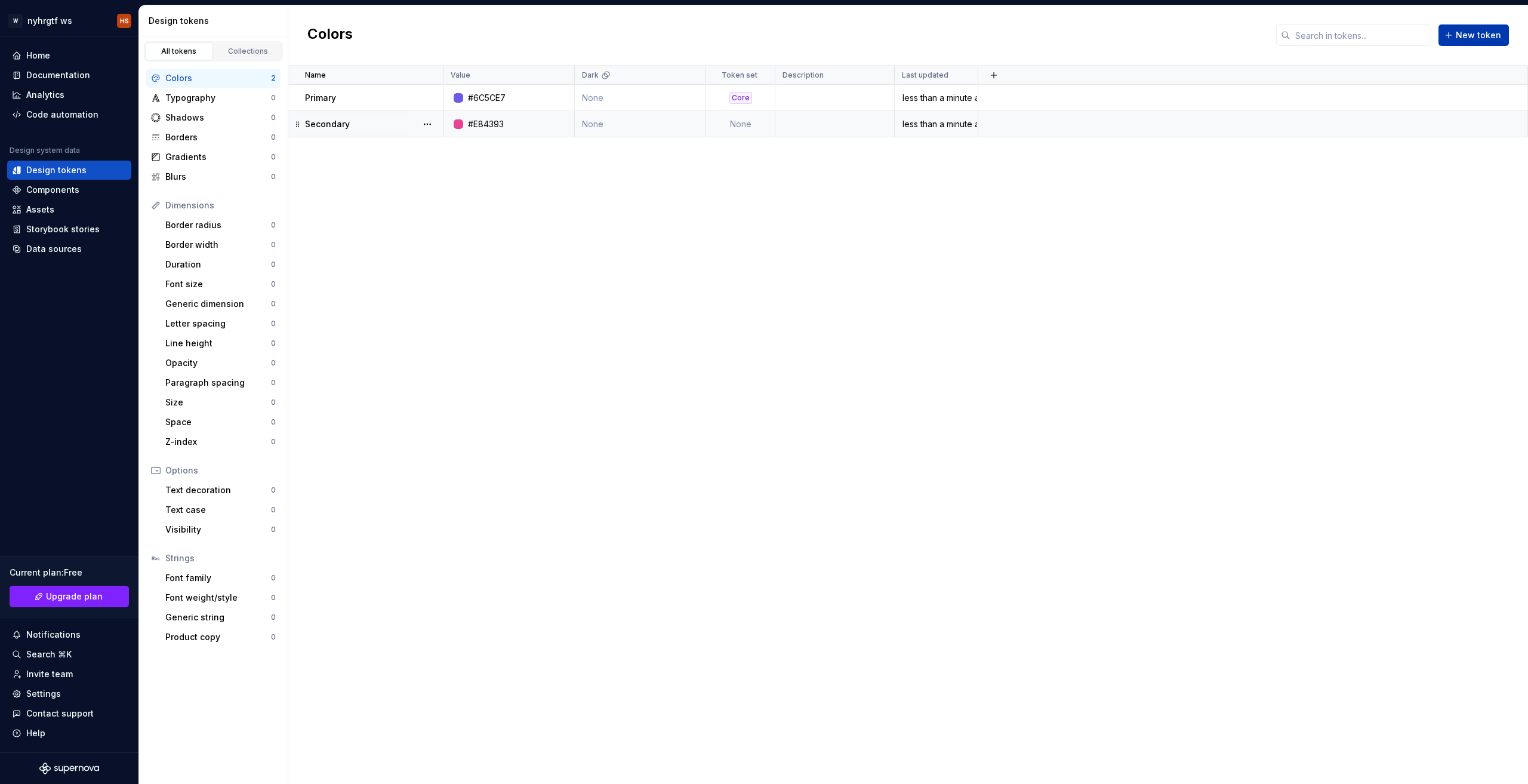
click at [1466, 41] on span "New token" at bounding box center [1478, 35] width 45 height 12
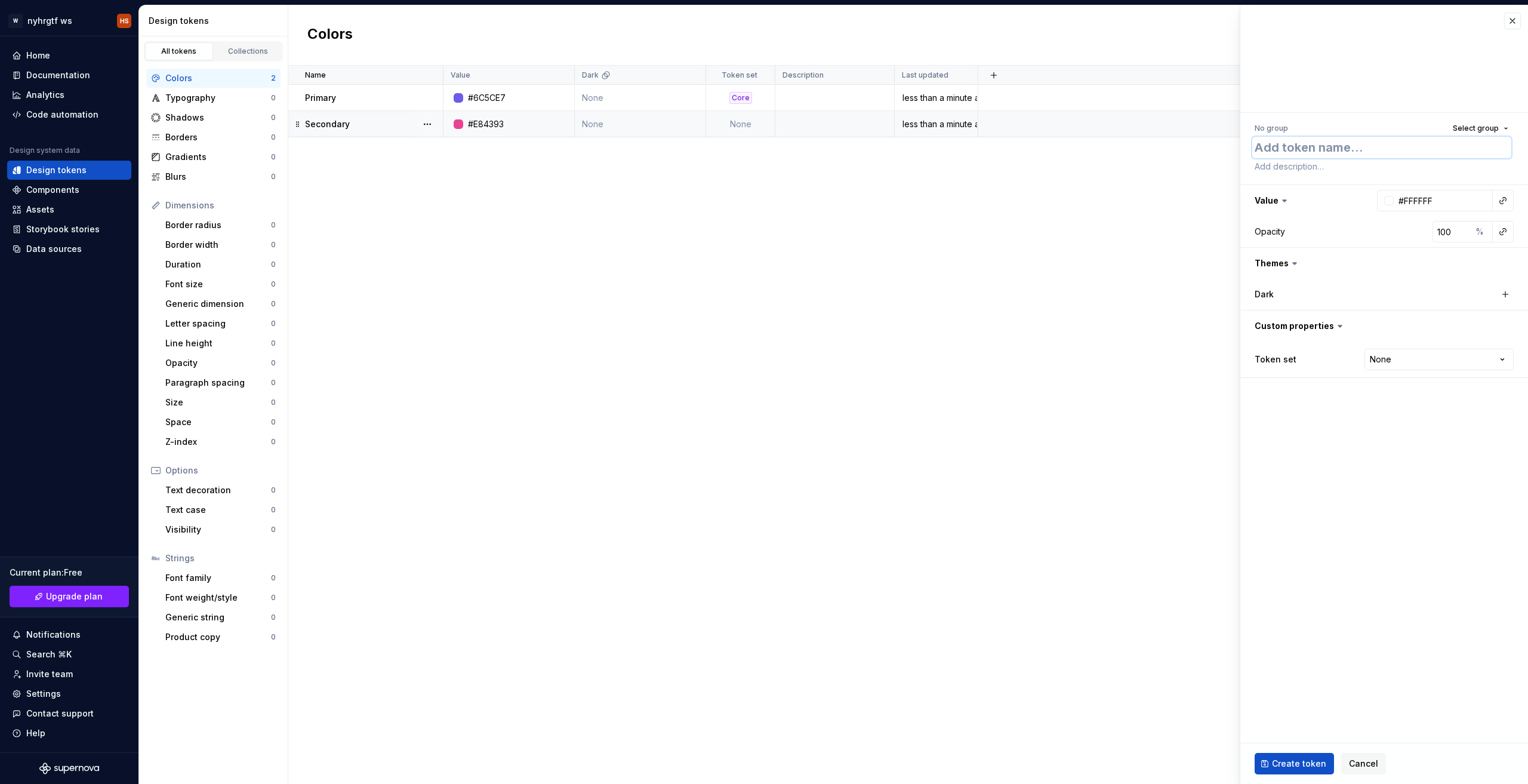
click at [1332, 153] on textarea at bounding box center [1382, 147] width 259 height 22
paste textarea "Neutral"
type textarea "*"
type textarea "Neutral"
click at [1448, 201] on input "#FFFFFF" at bounding box center [1443, 200] width 99 height 22
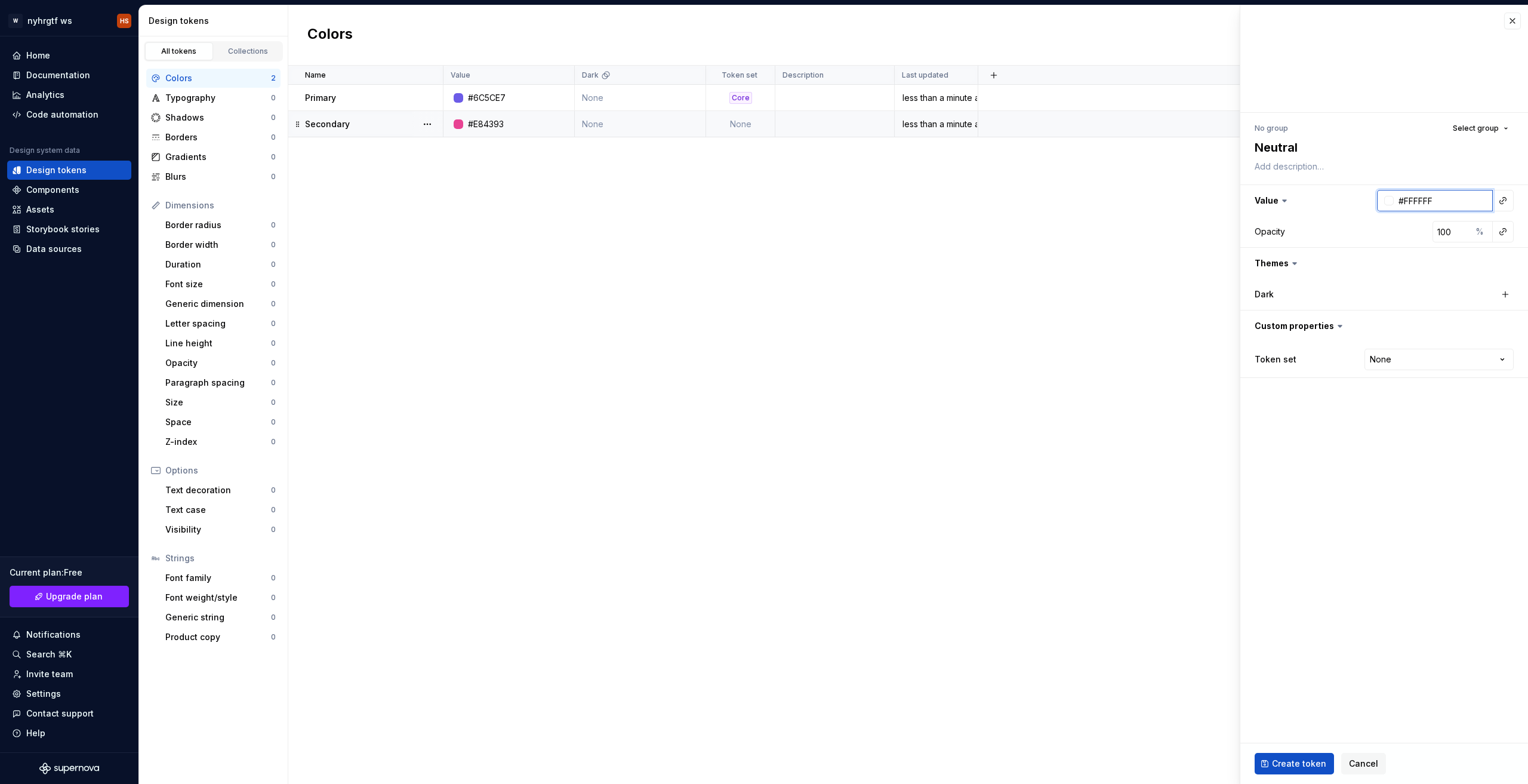
paste input "2D3436"
type input "2D3436"
type textarea "*"
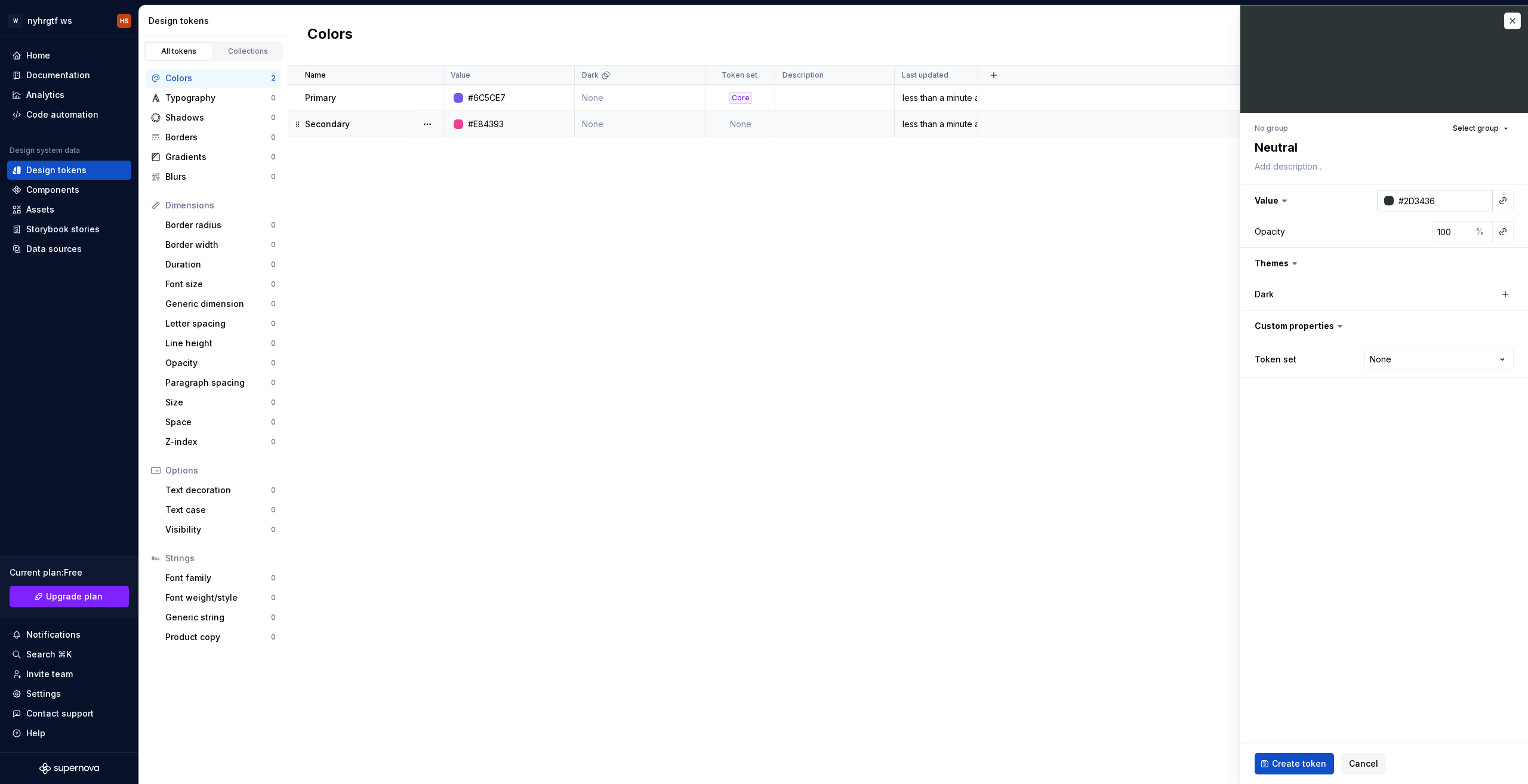
click at [1461, 196] on input "#2D3436" at bounding box center [1443, 200] width 99 height 22
paste input "F9F9F9"
paste input "text"
type input "F9F9F9"
type textarea "*"
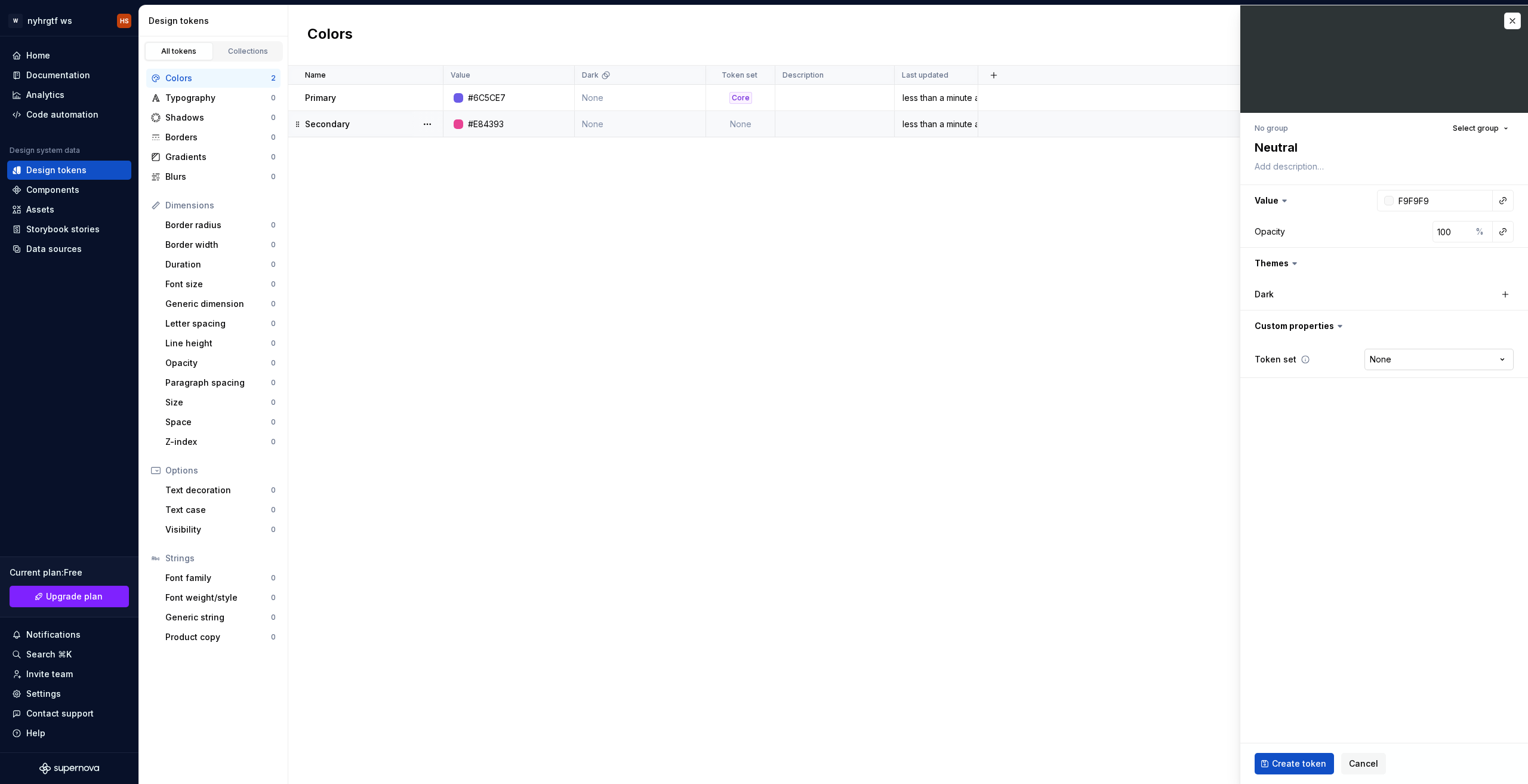
type input "#F9F9F9"
click at [1416, 360] on html "W nyhrgtf ws HS Home Documentation Analytics Code automation Design system data…" at bounding box center [764, 392] width 1528 height 784
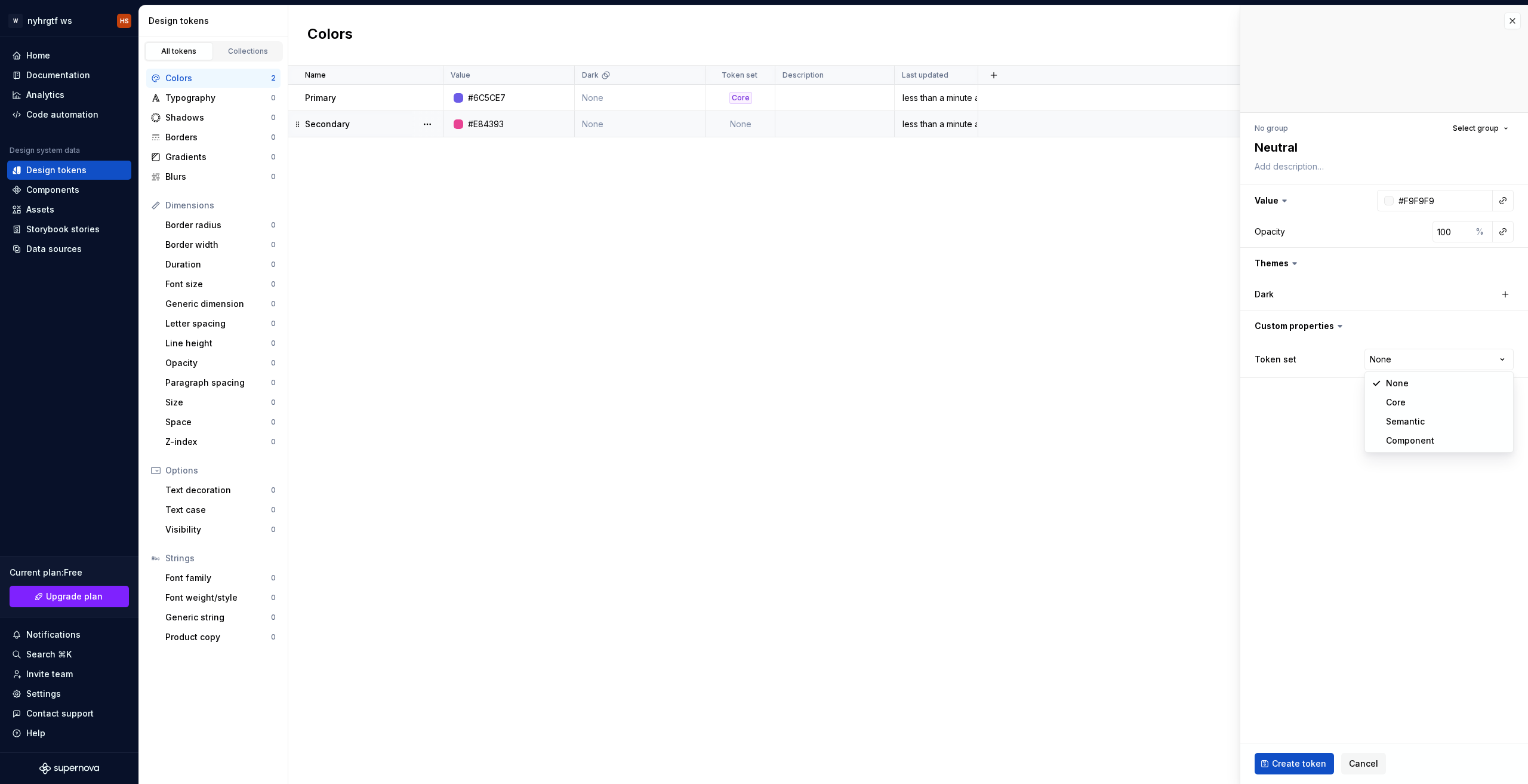
select select "**********"
click at [1503, 294] on button "button" at bounding box center [1506, 294] width 16 height 16
click at [1445, 292] on div "#F9F9F9" at bounding box center [1437, 295] width 36 height 12
type textarea "*"
click at [1445, 292] on div "#F9F9F9" at bounding box center [1437, 295] width 36 height 12
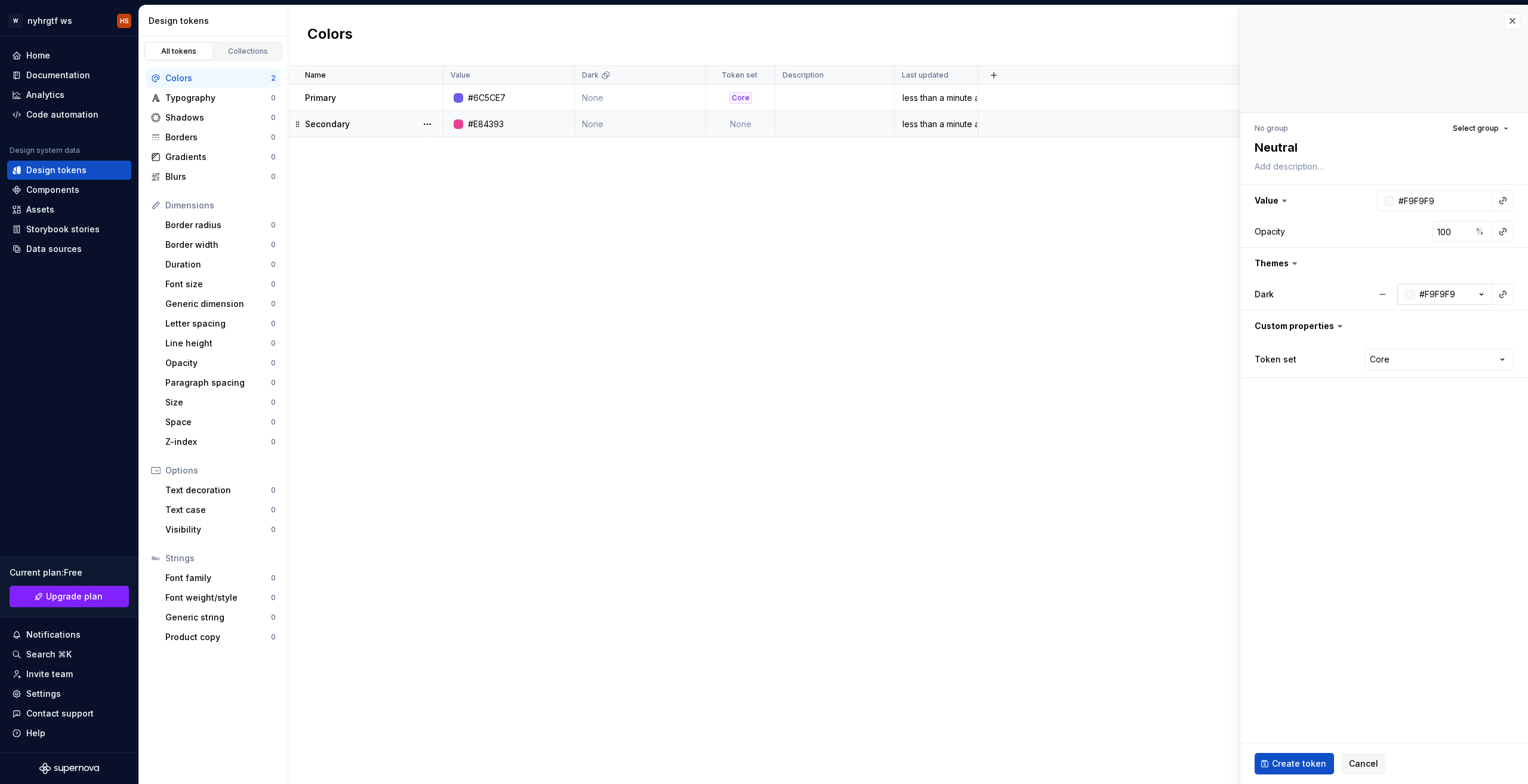
click at [1445, 292] on div "#F9F9F9" at bounding box center [1437, 295] width 36 height 12
type input "2D3436"
click at [1418, 453] on fieldset "No group Select group Neutral Value #F9F9F9 Opacity 100 % Themes Dark #2D3436 C…" at bounding box center [1384, 394] width 288 height 778
click at [1288, 769] on button "Create token" at bounding box center [1294, 763] width 80 height 22
type textarea "*"
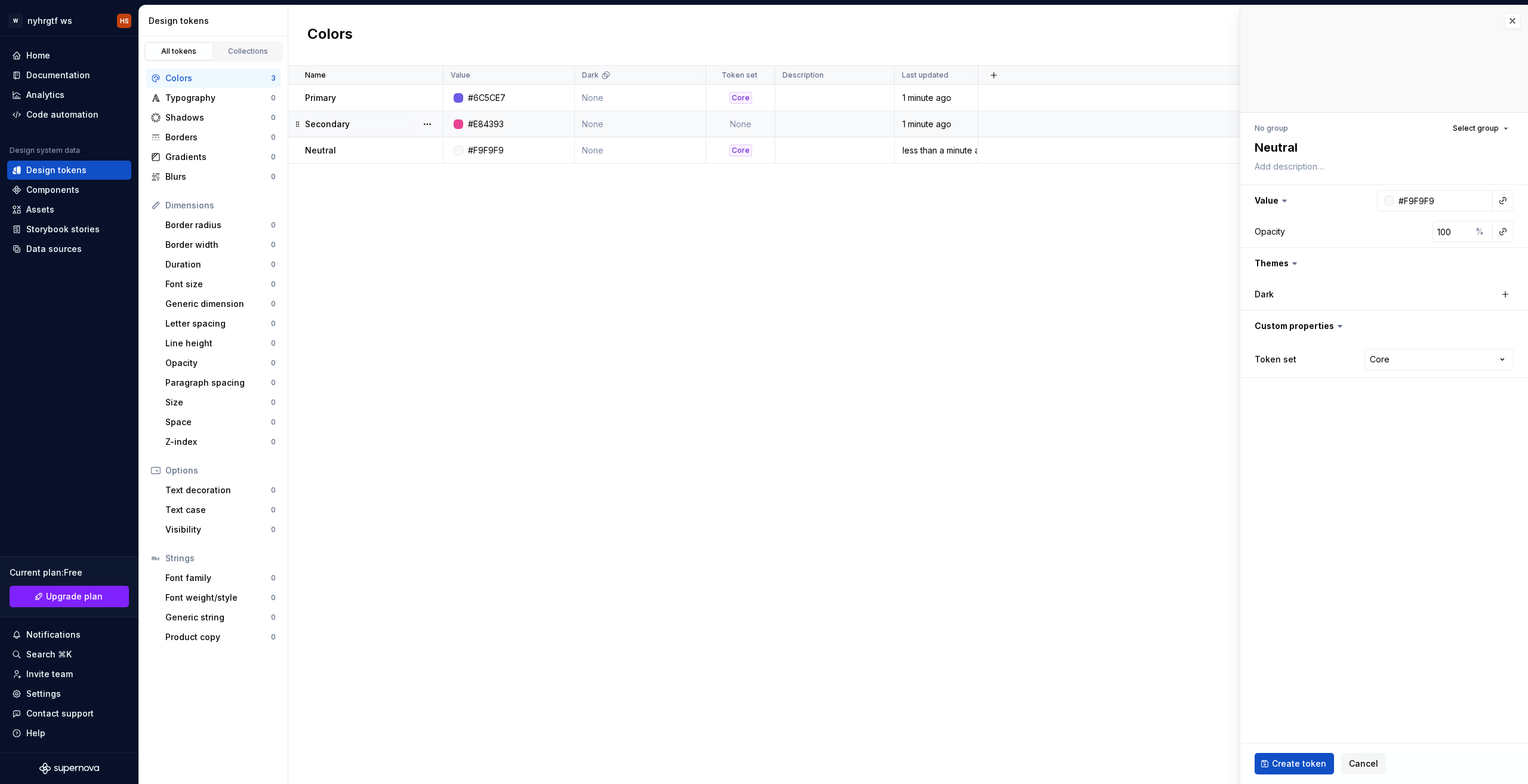
type input "#FFFFFF"
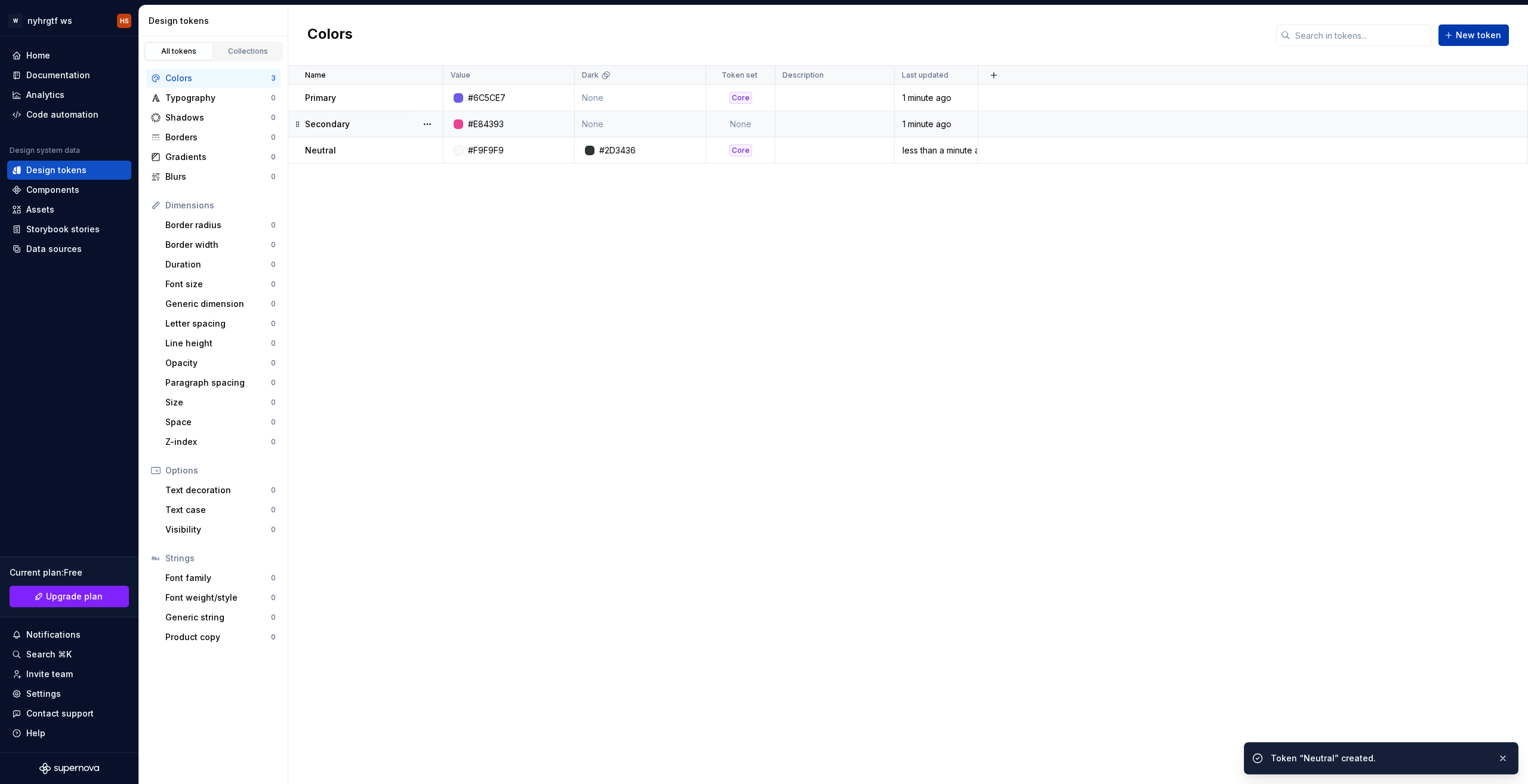
click at [1500, 39] on span "New token" at bounding box center [1478, 35] width 45 height 12
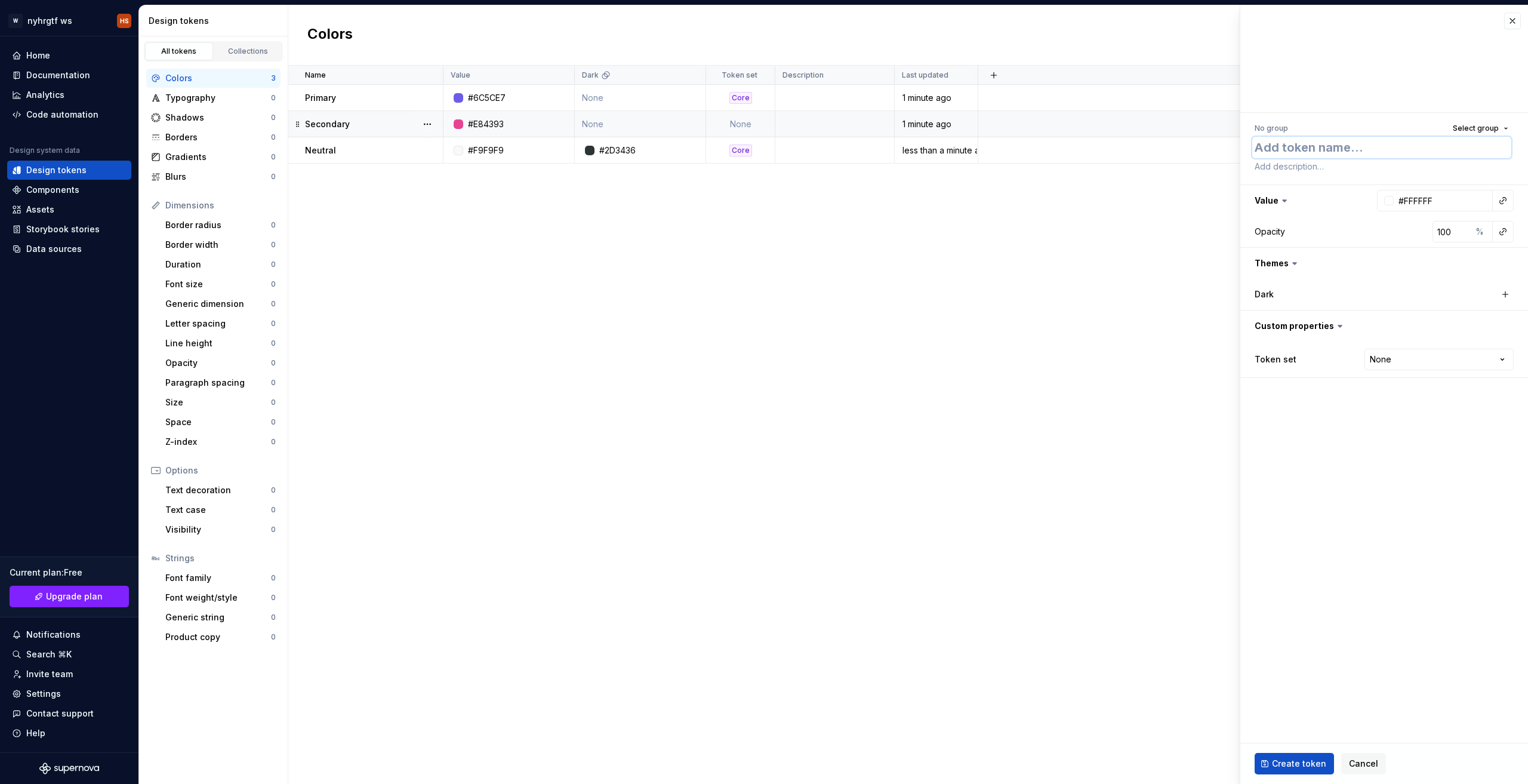
click at [1335, 150] on textarea at bounding box center [1382, 147] width 259 height 22
paste textarea "Accent"
type textarea "*"
type textarea "Accent"
click at [1434, 203] on input "#FFFFFF" at bounding box center [1443, 200] width 99 height 22
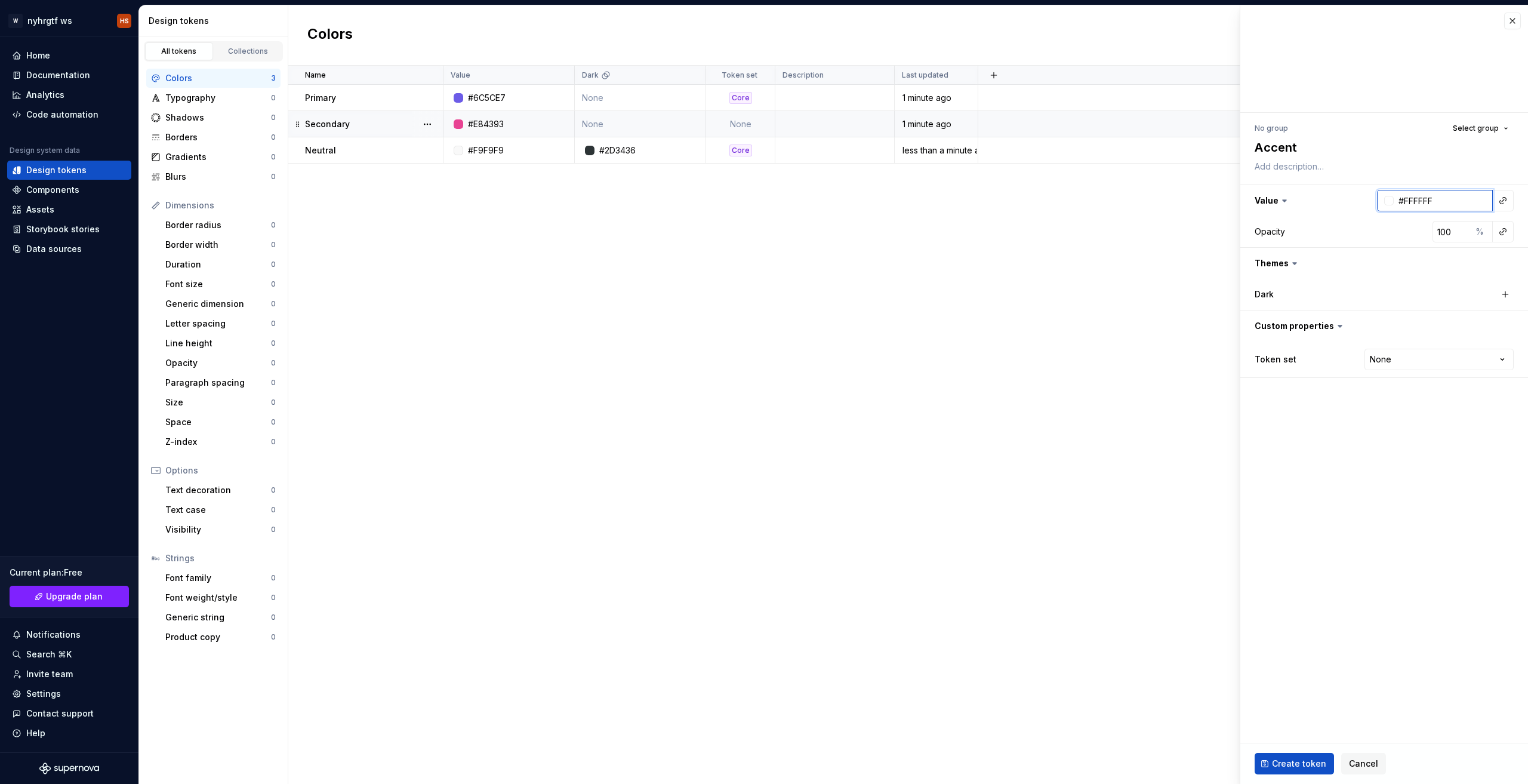
paste input "FDCB6E"
type input "FDCB6E"
click at [1444, 356] on html "W nyhrgtf ws HS Home Documentation Analytics Code automation Design system data…" at bounding box center [764, 392] width 1528 height 784
type textarea "*"
type input "#FDCB6E"
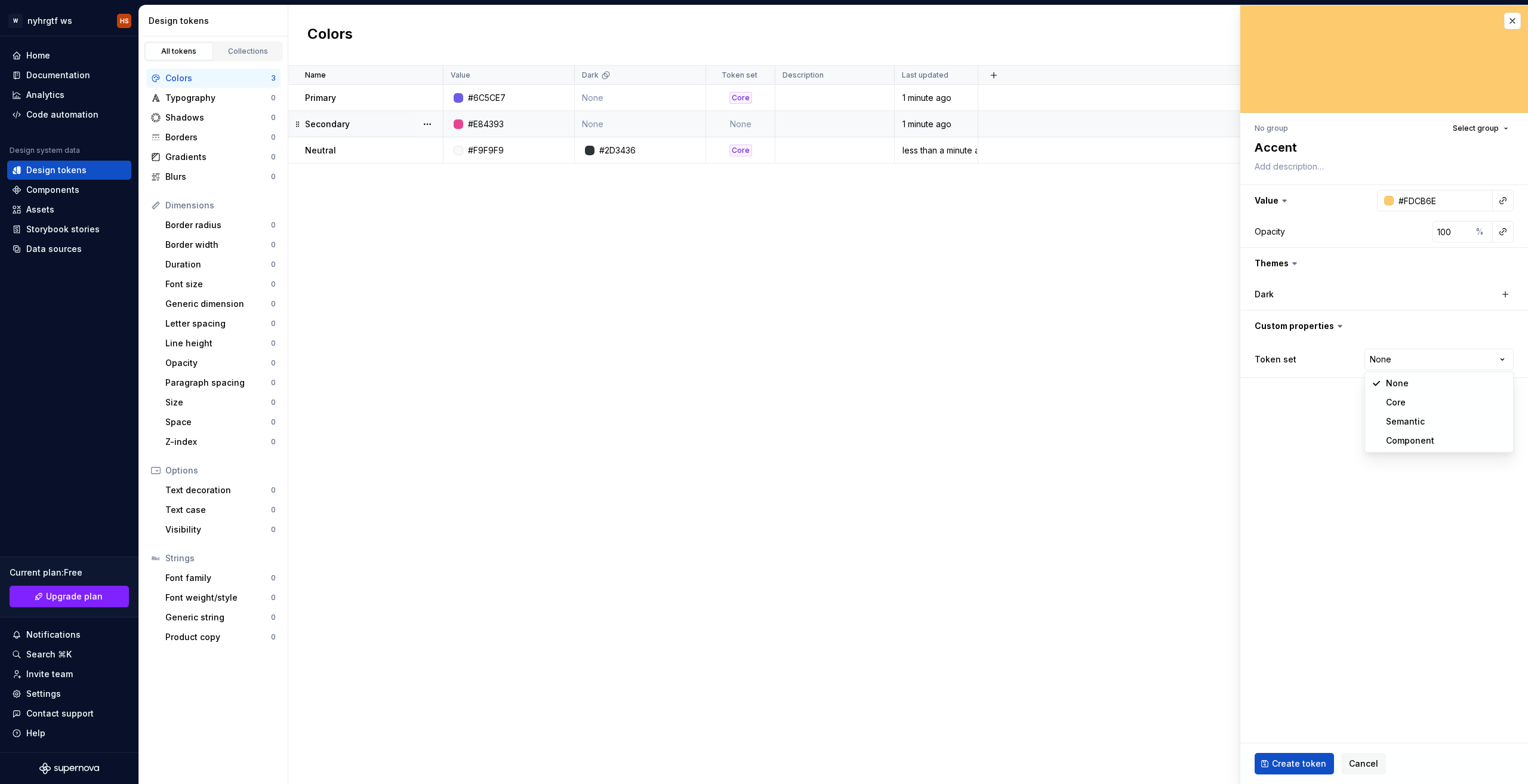
select select "**********"
click at [1307, 769] on span "Create token" at bounding box center [1299, 763] width 54 height 12
type textarea "*"
type input "#FFFFFF"
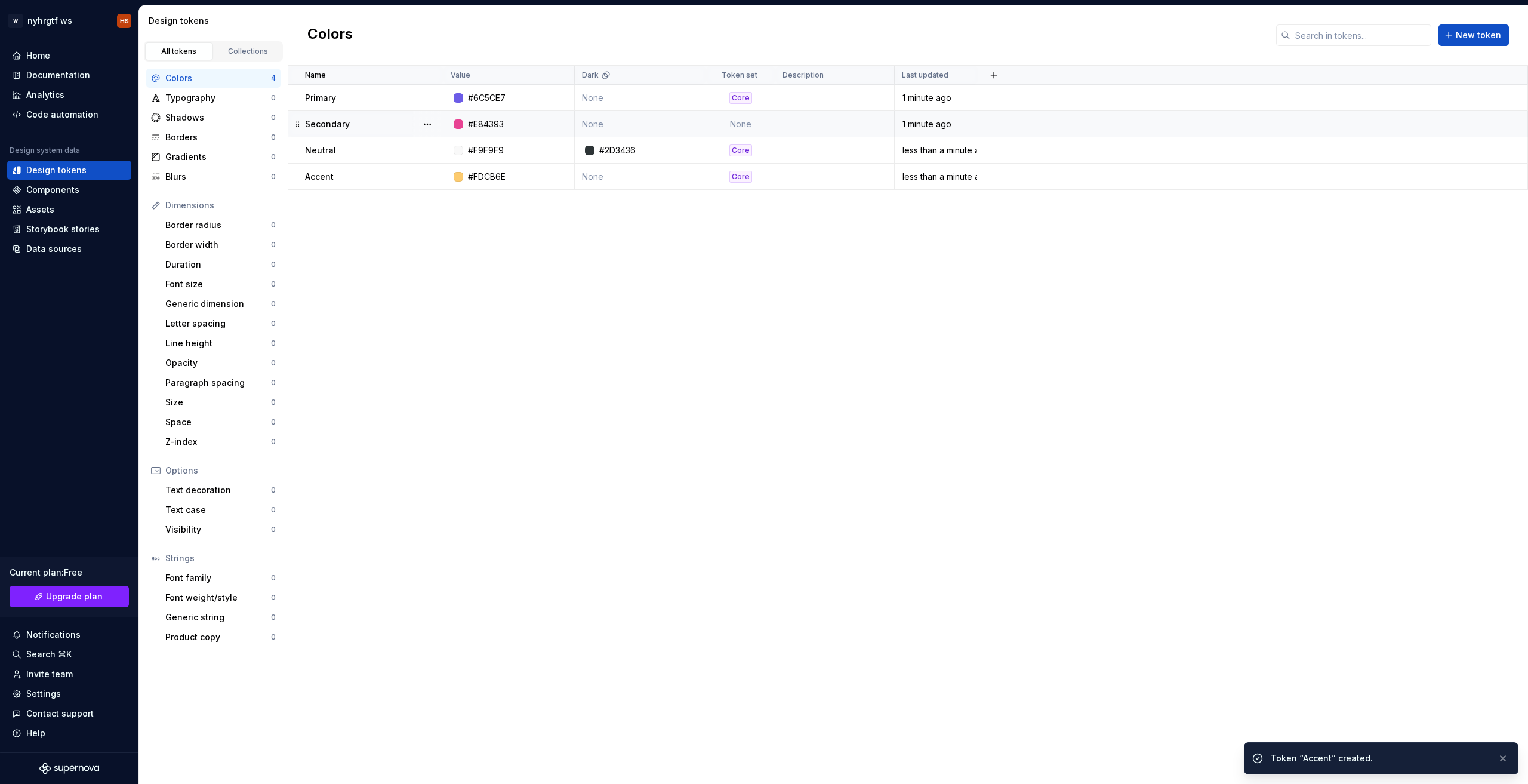
click at [857, 253] on div "Name Value Dark Token set Description Last updated Primary #6C5CE7 None Core 1 …" at bounding box center [908, 424] width 1240 height 718
click at [183, 100] on div "Typography" at bounding box center [218, 98] width 106 height 12
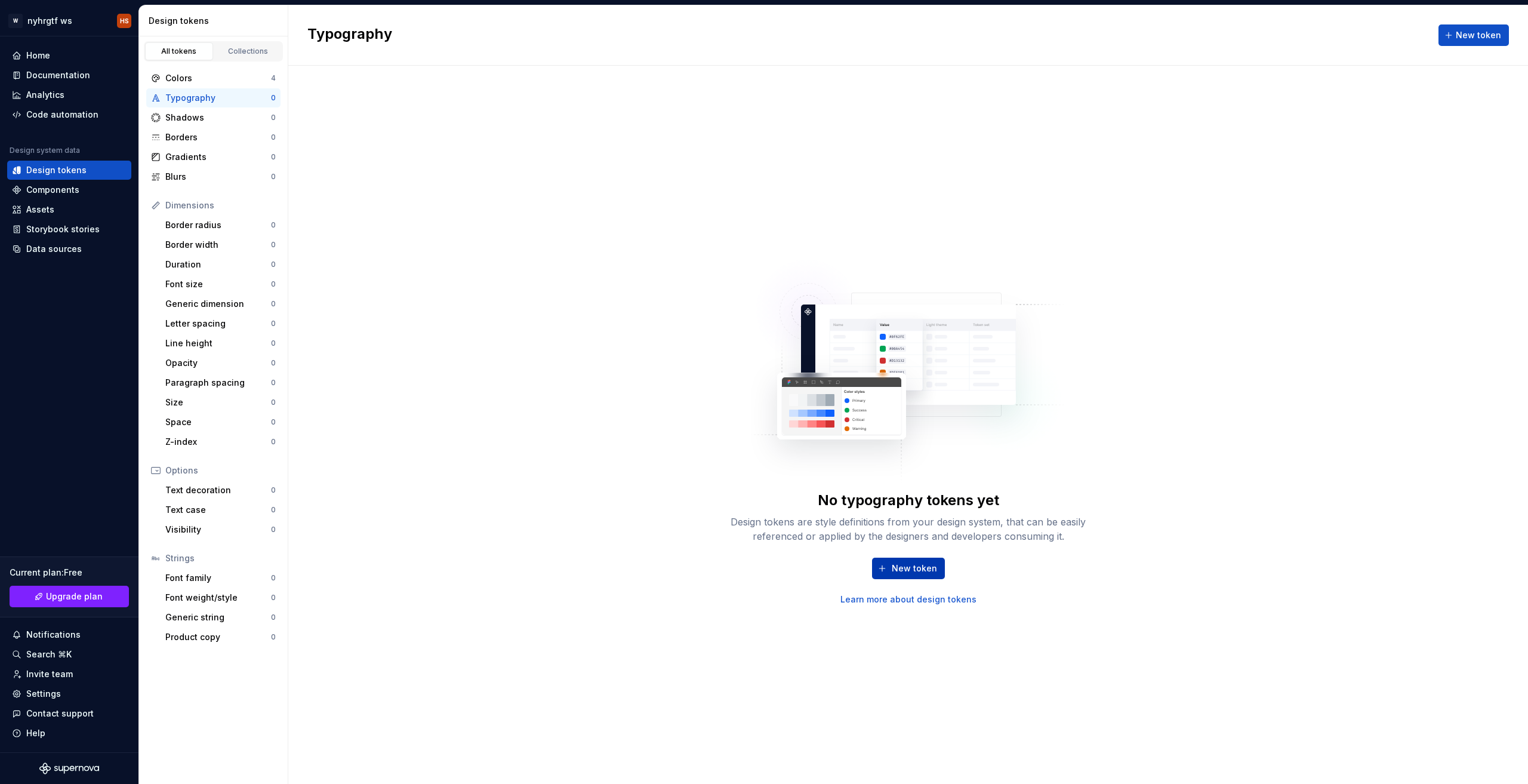
click at [906, 567] on span "New token" at bounding box center [914, 568] width 45 height 12
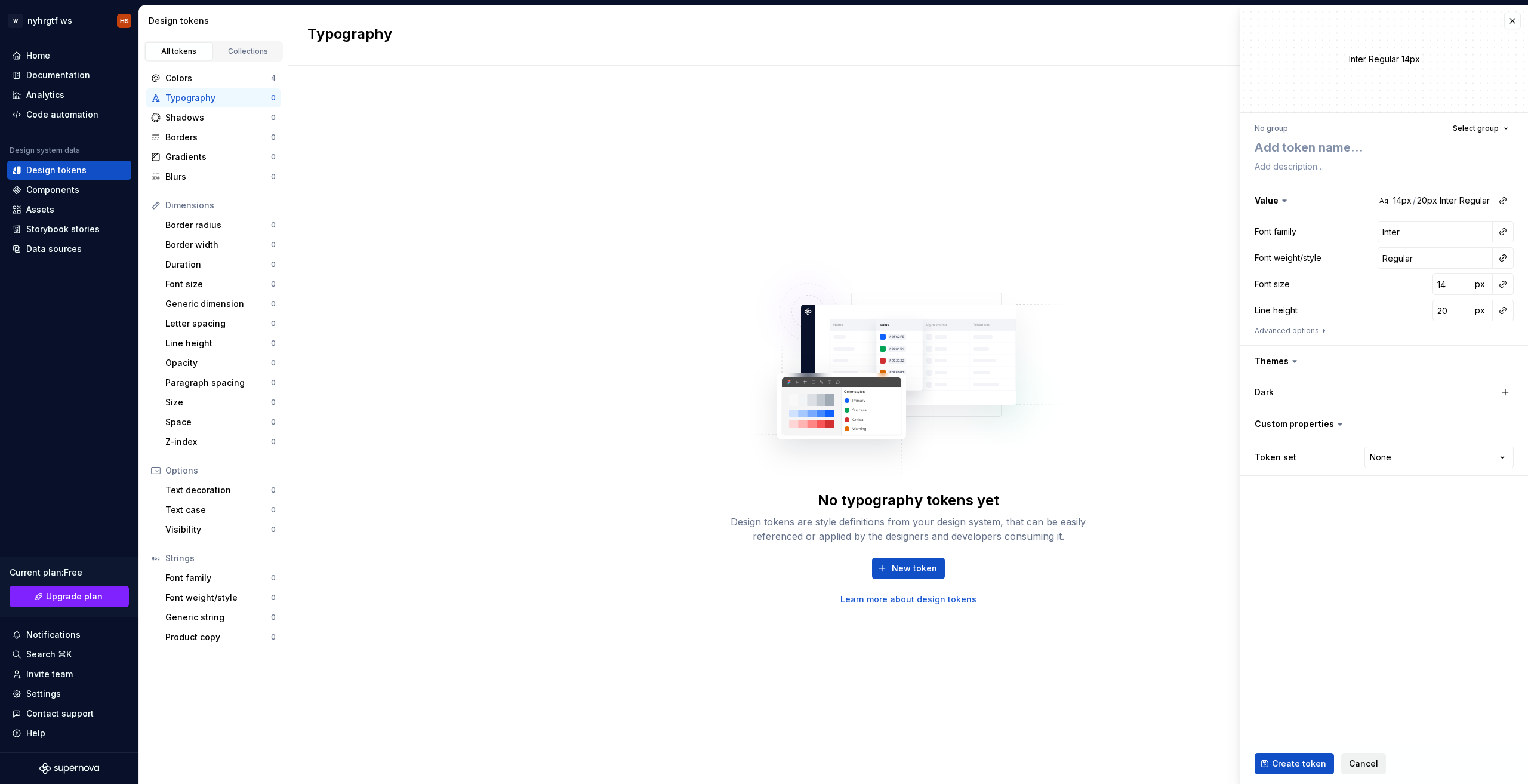
click at [1349, 766] on span "Cancel" at bounding box center [1363, 763] width 29 height 12
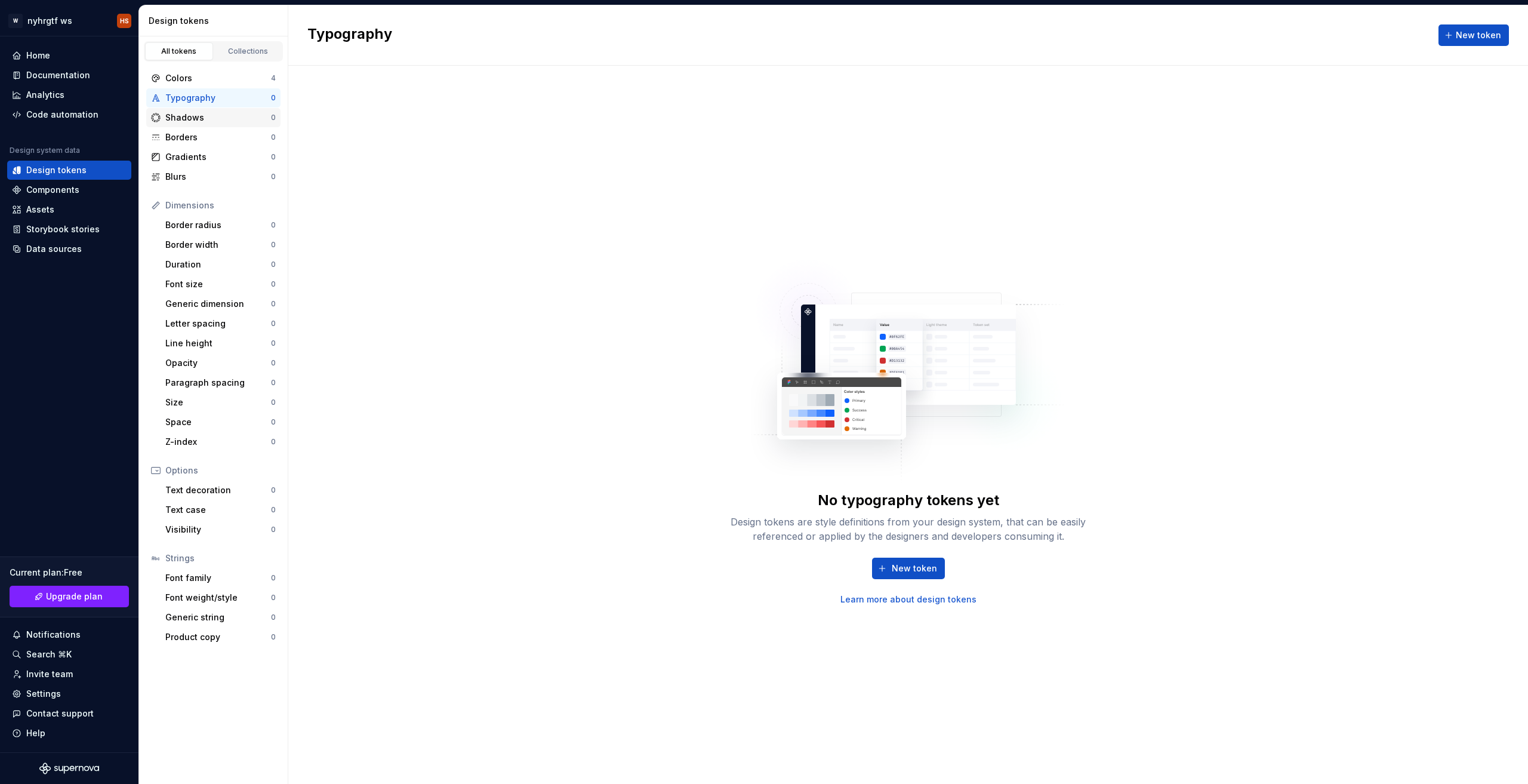
click at [207, 123] on div "Shadows" at bounding box center [218, 118] width 106 height 12
click at [214, 144] on div "Borders 0" at bounding box center [214, 138] width 135 height 19
click at [236, 152] on div "Gradients" at bounding box center [218, 157] width 106 height 12
click at [101, 193] on div "Components" at bounding box center [69, 190] width 115 height 12
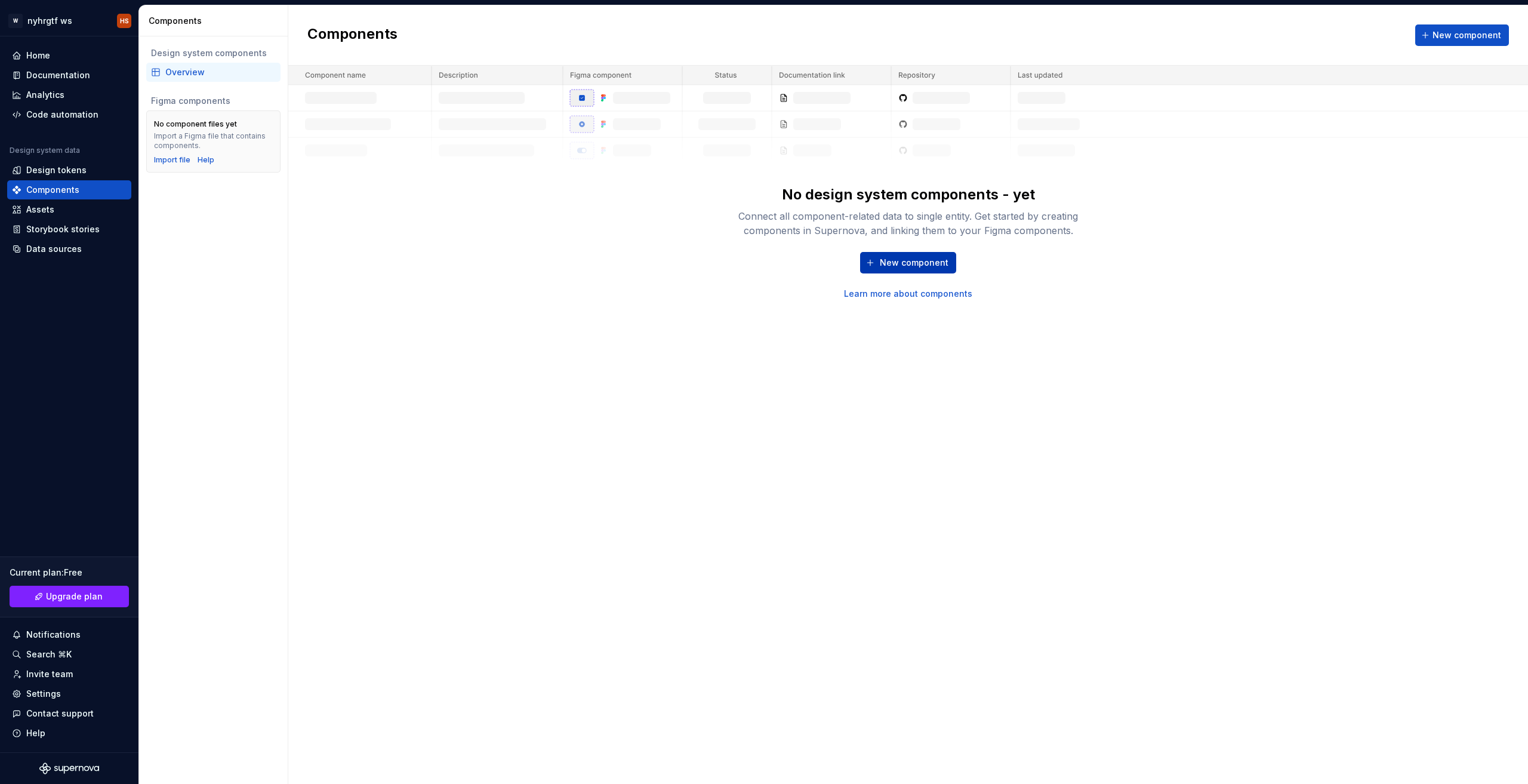
click at [911, 266] on span "New component" at bounding box center [914, 263] width 68 height 12
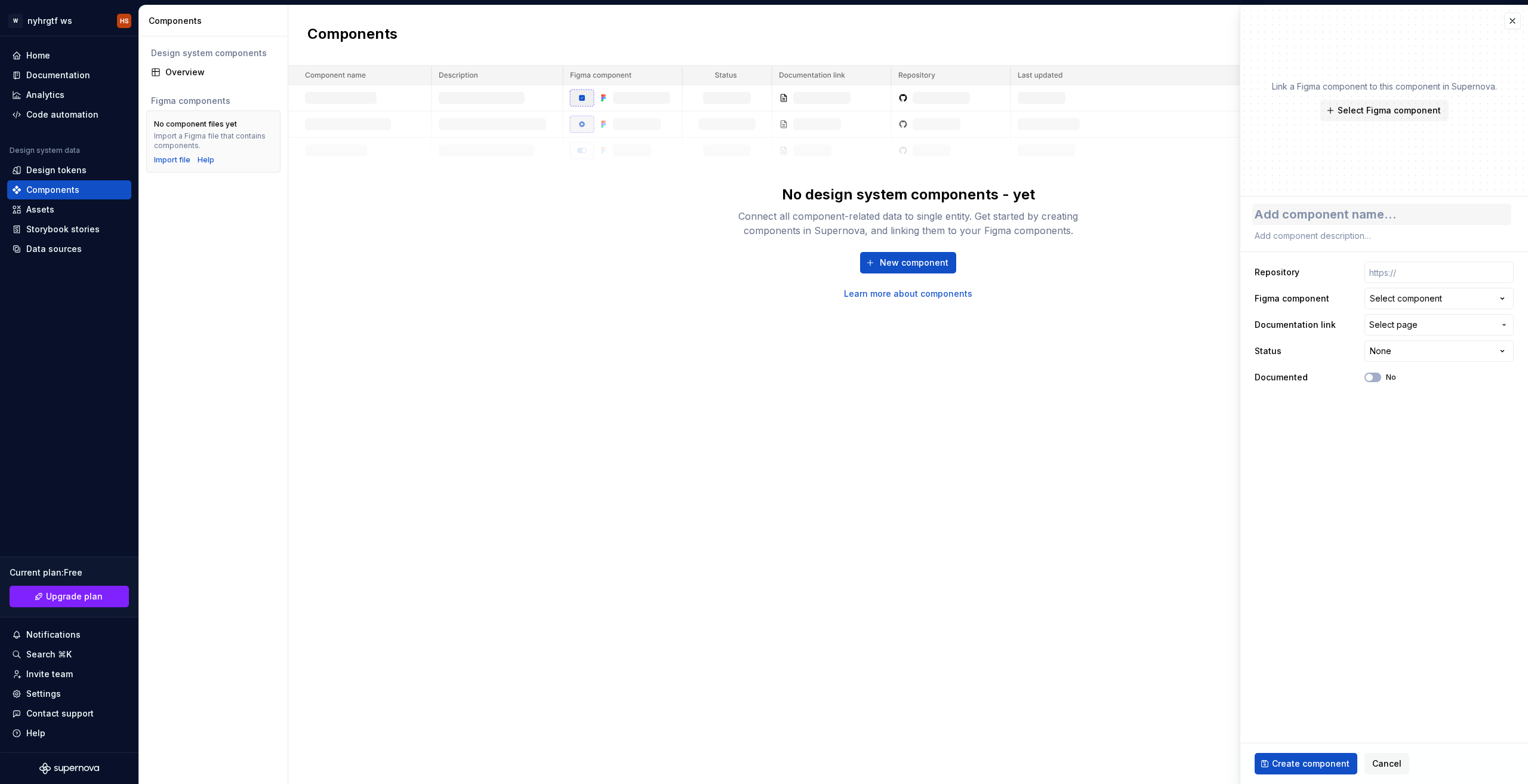
click at [1404, 213] on textarea at bounding box center [1382, 214] width 259 height 22
click at [1445, 301] on button "Select component" at bounding box center [1439, 298] width 150 height 22
click at [1447, 301] on html "**********" at bounding box center [764, 392] width 1528 height 784
click at [1451, 324] on span "Select page" at bounding box center [1432, 324] width 126 height 12
click at [1451, 324] on html "**********" at bounding box center [764, 392] width 1528 height 784
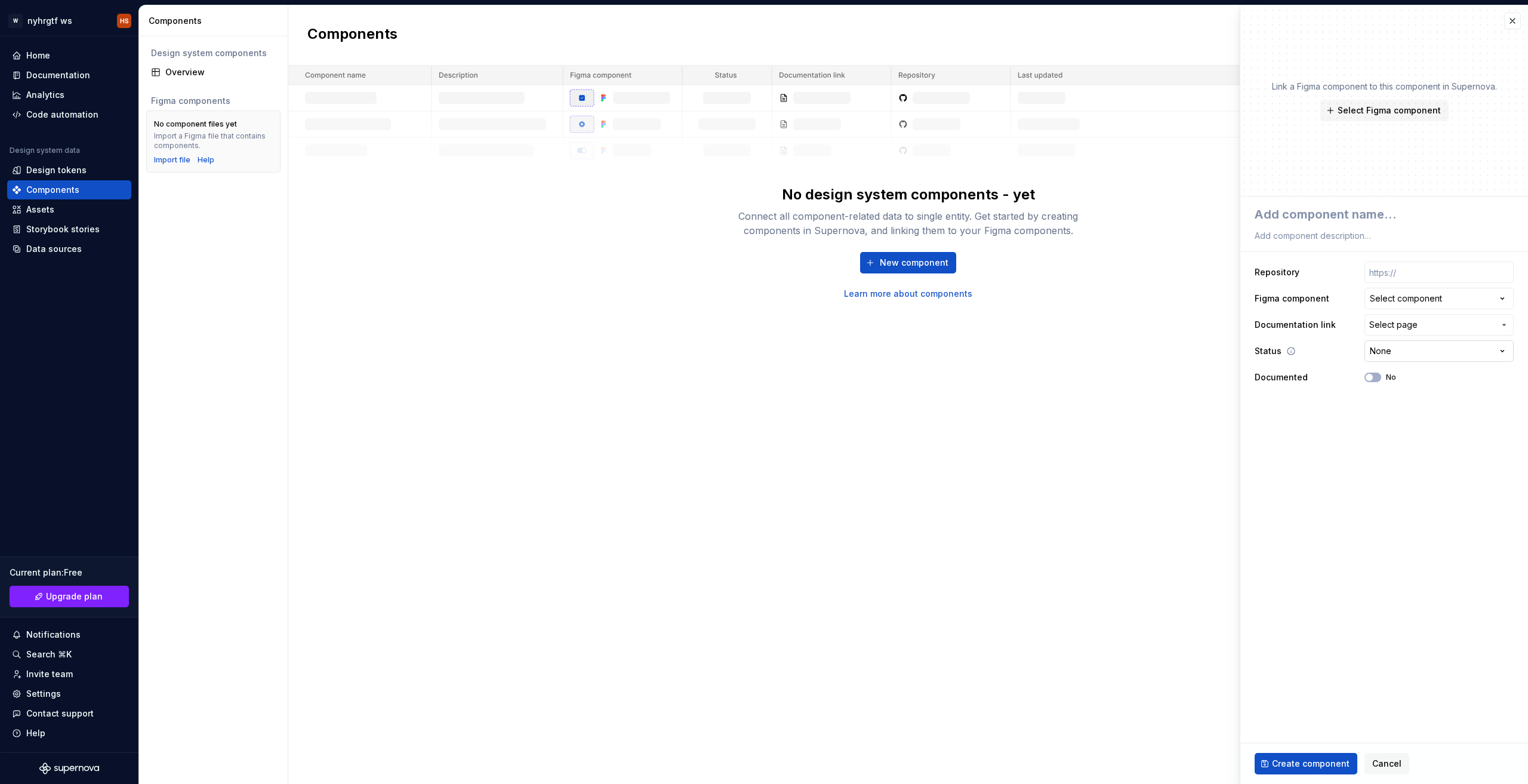
click at [1425, 349] on html "**********" at bounding box center [764, 392] width 1528 height 784
click at [1300, 756] on button "Create component" at bounding box center [1306, 763] width 103 height 22
type textarea "*"
type textarea "a"
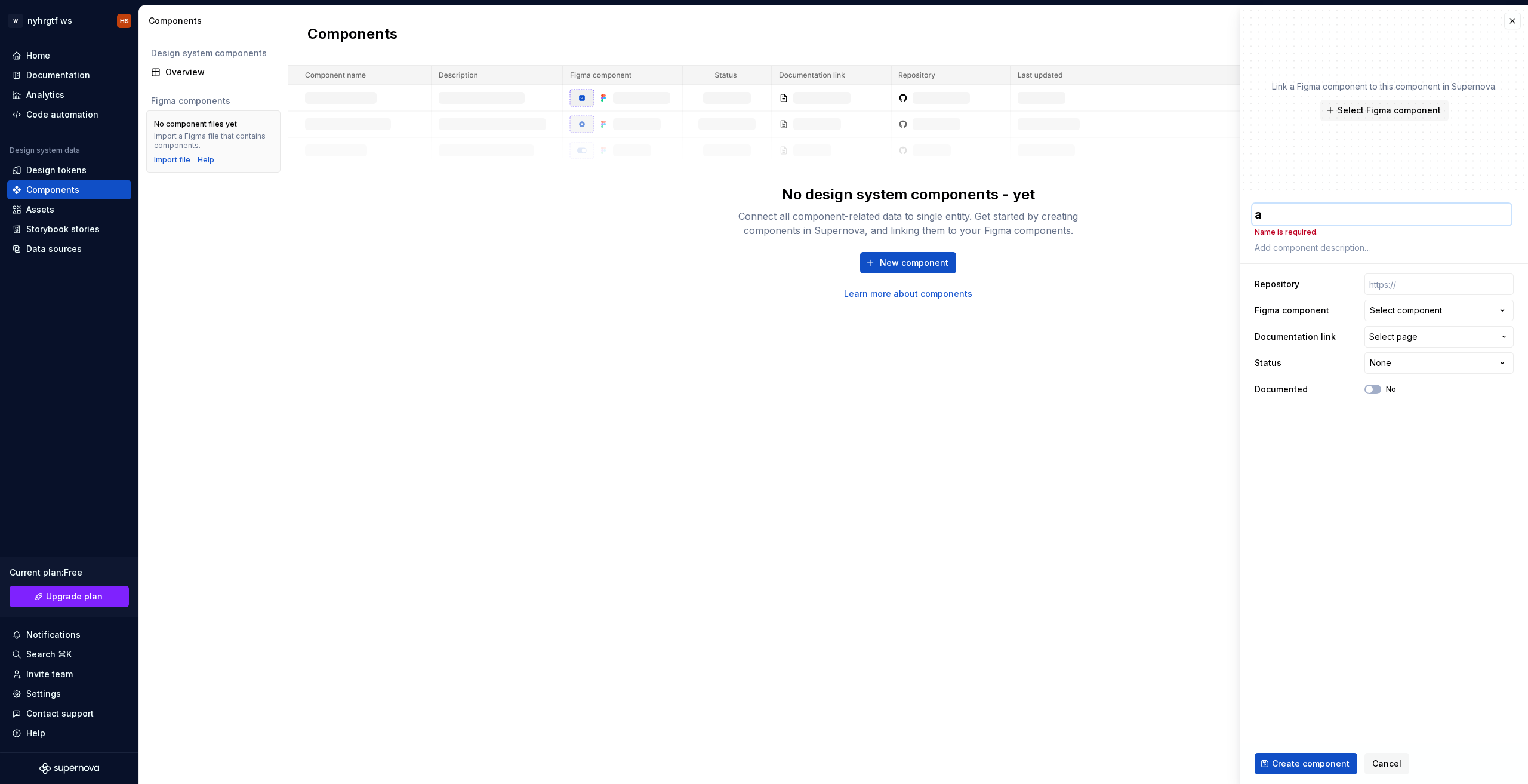
click at [1358, 219] on textarea "a" at bounding box center [1382, 214] width 259 height 22
type textarea "*"
type textarea "as"
type textarea "*"
type textarea "asd"
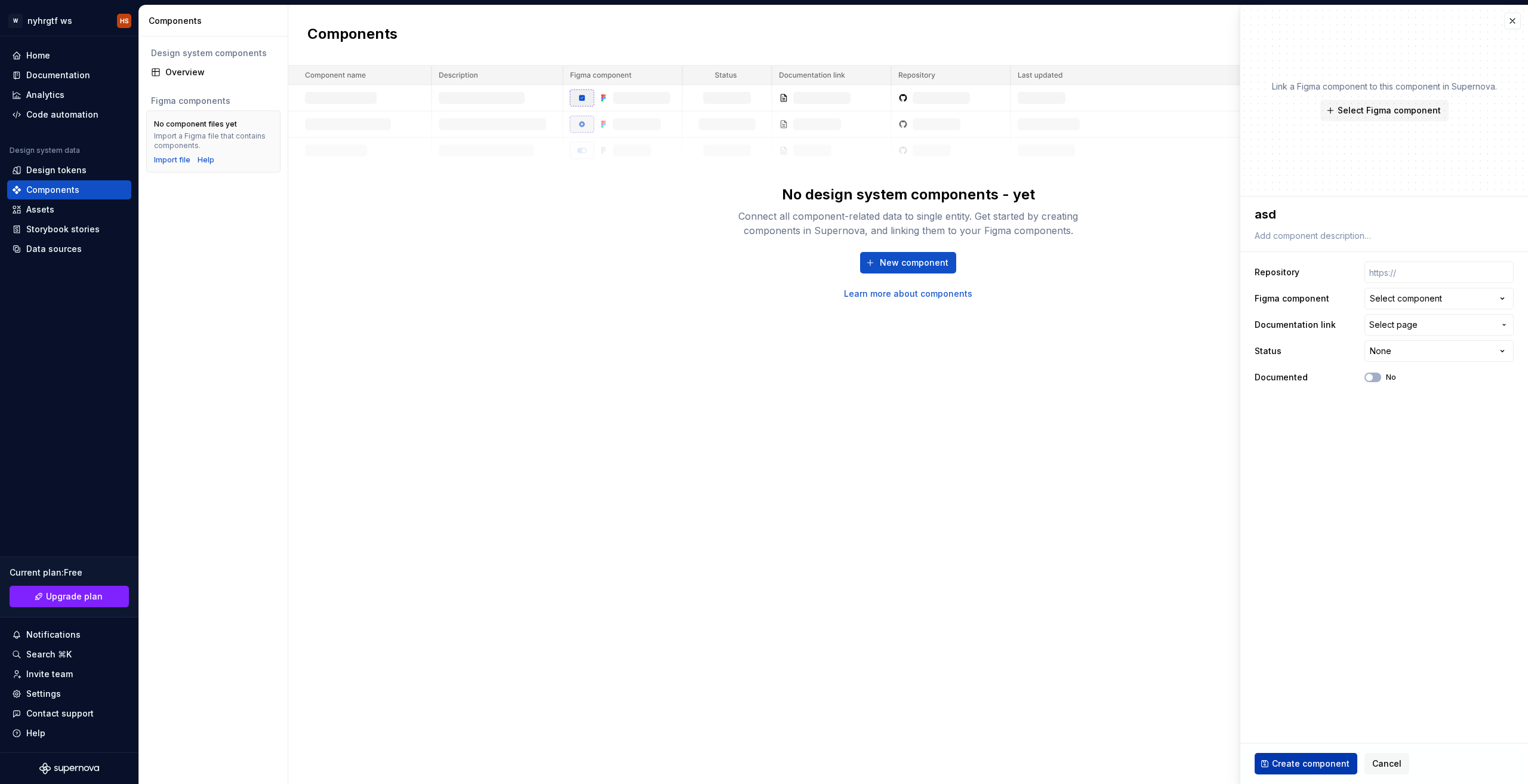
click at [1310, 755] on button "Create component" at bounding box center [1306, 763] width 103 height 22
type textarea "*"
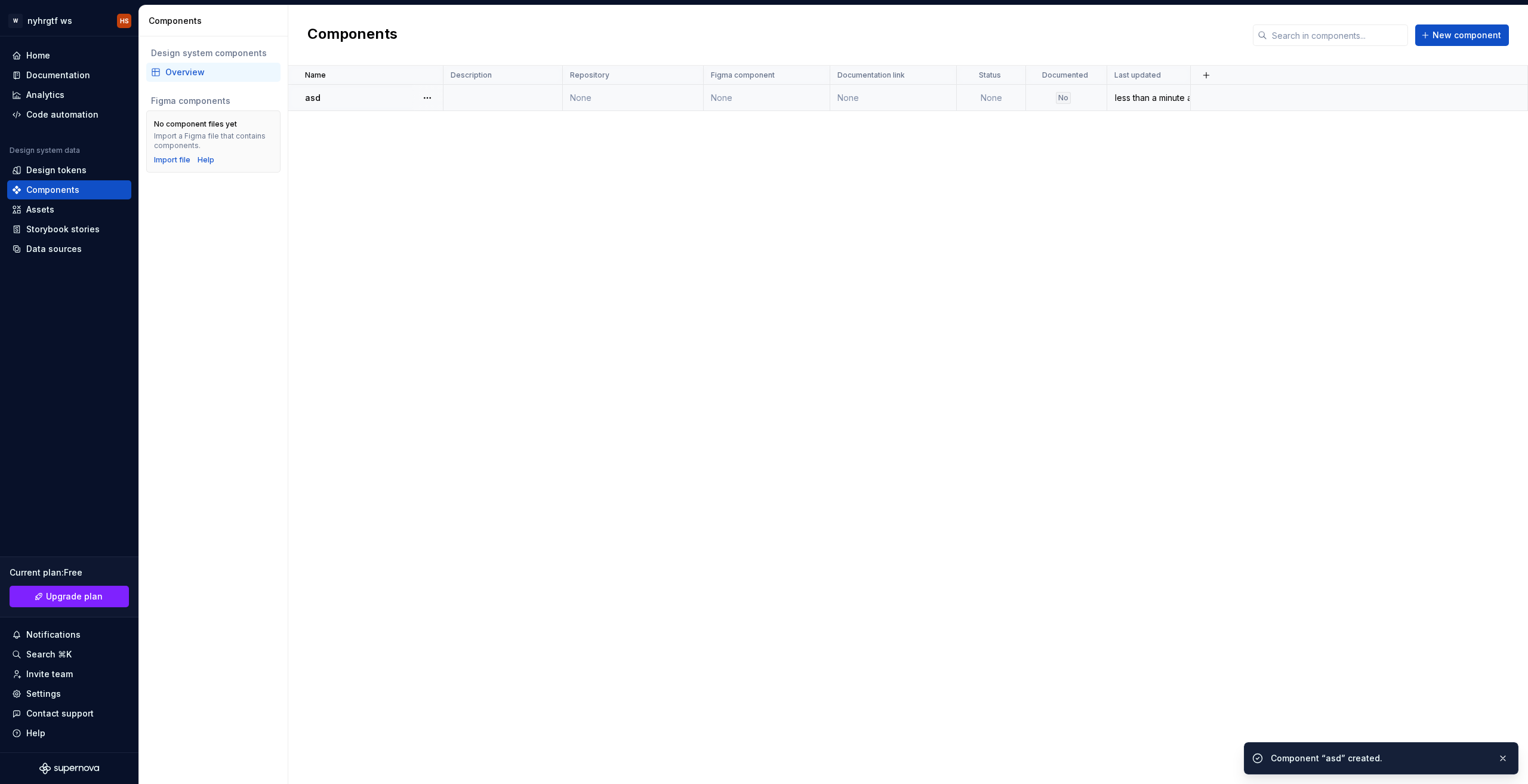
click at [1331, 98] on td at bounding box center [1359, 97] width 337 height 26
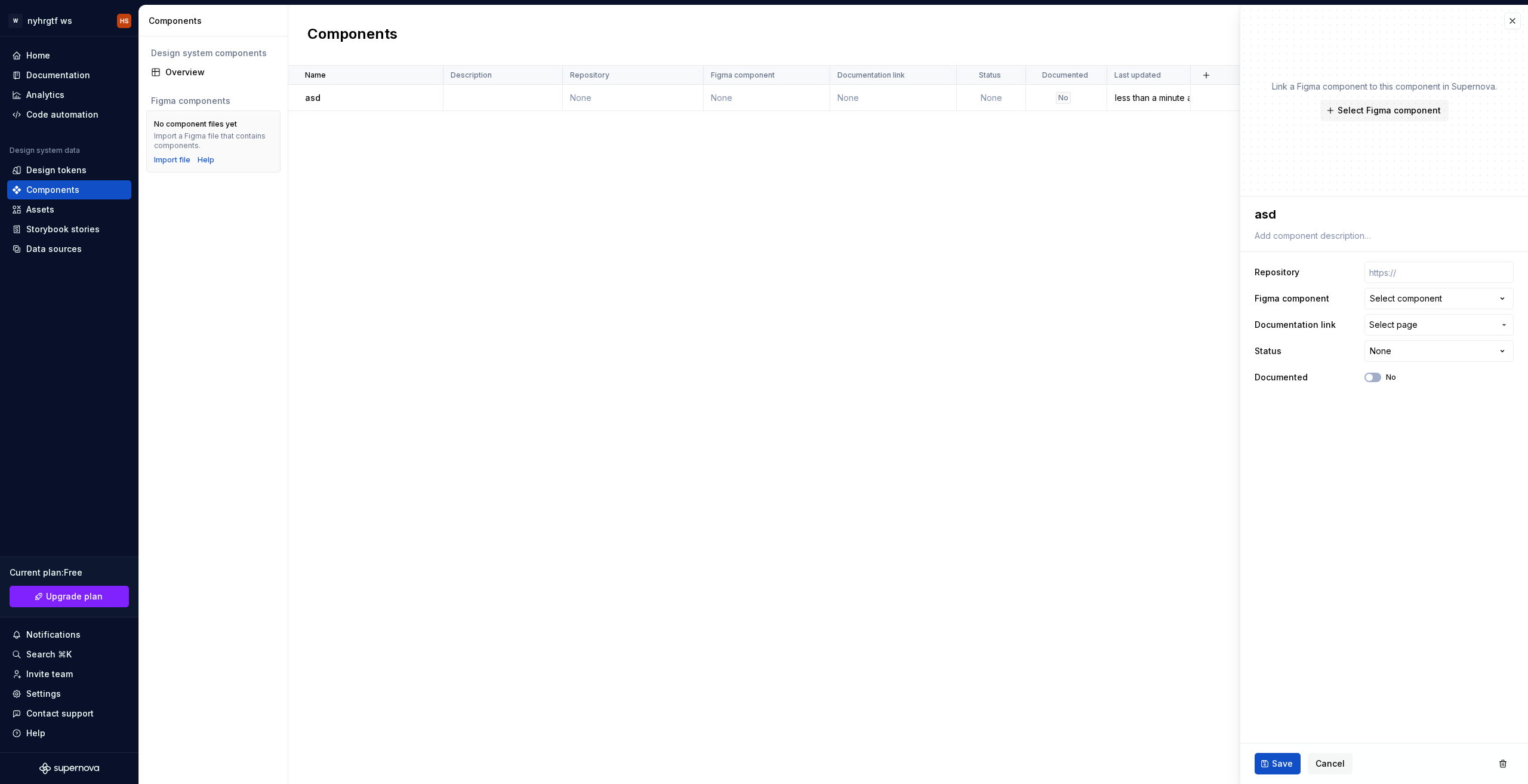
type textarea "*"
click at [65, 209] on div "Assets" at bounding box center [69, 210] width 115 height 12
